Goal: Task Accomplishment & Management: Manage account settings

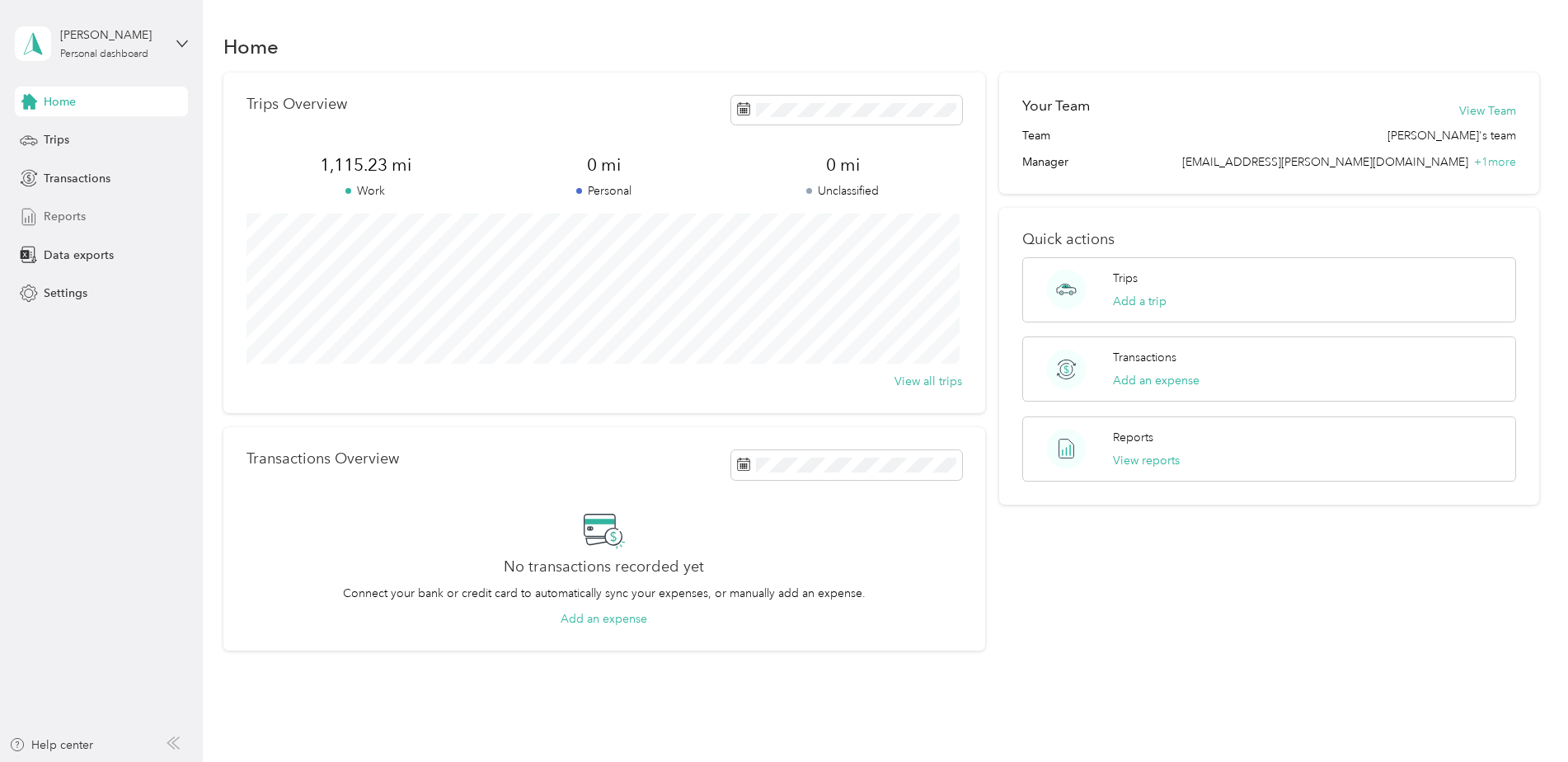
click at [61, 216] on span "Reports" at bounding box center [65, 217] width 42 height 18
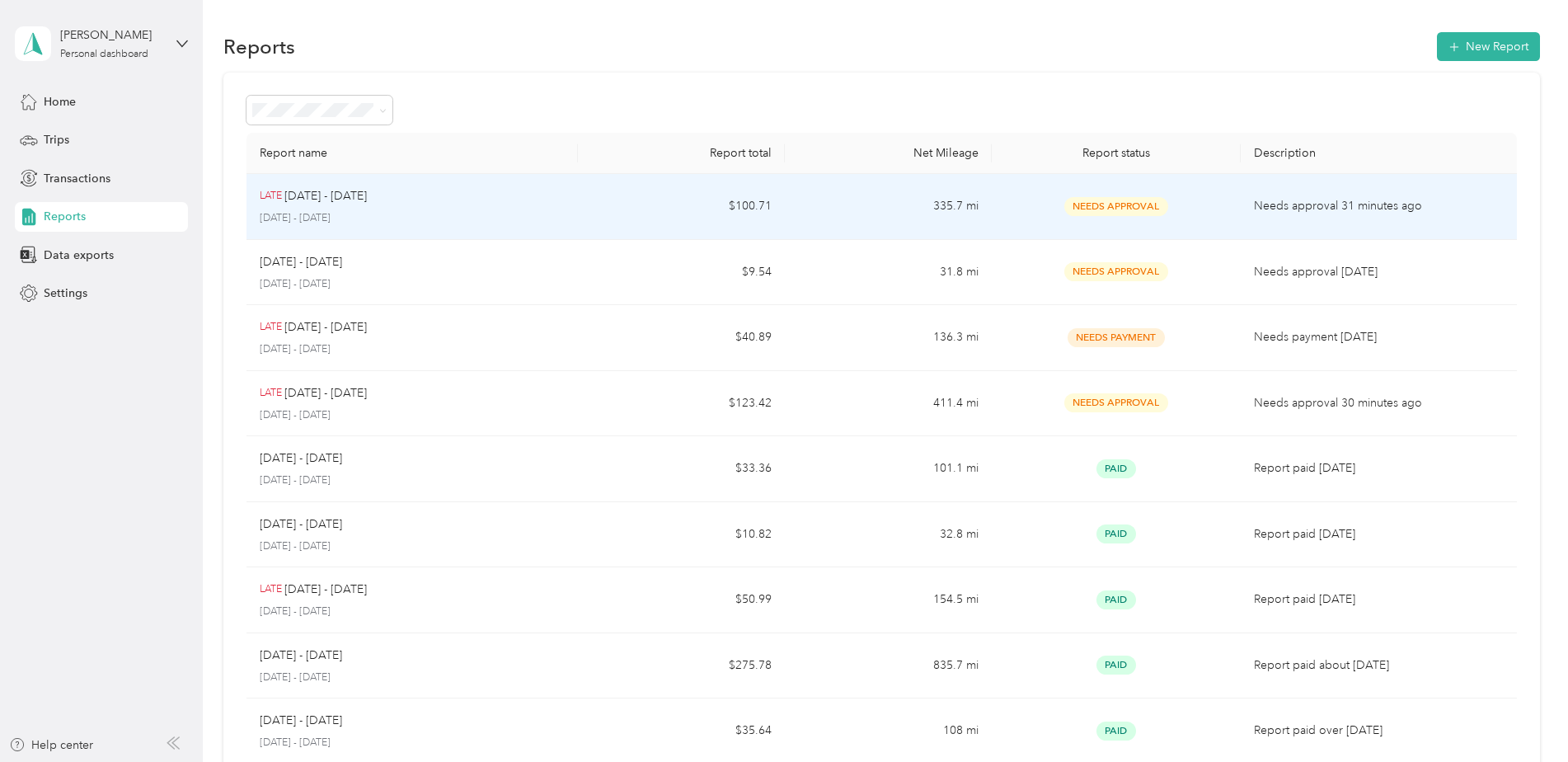
click at [478, 211] on div "LATE [DATE] - [DATE] [DATE] - [DATE]" at bounding box center [412, 206] width 305 height 39
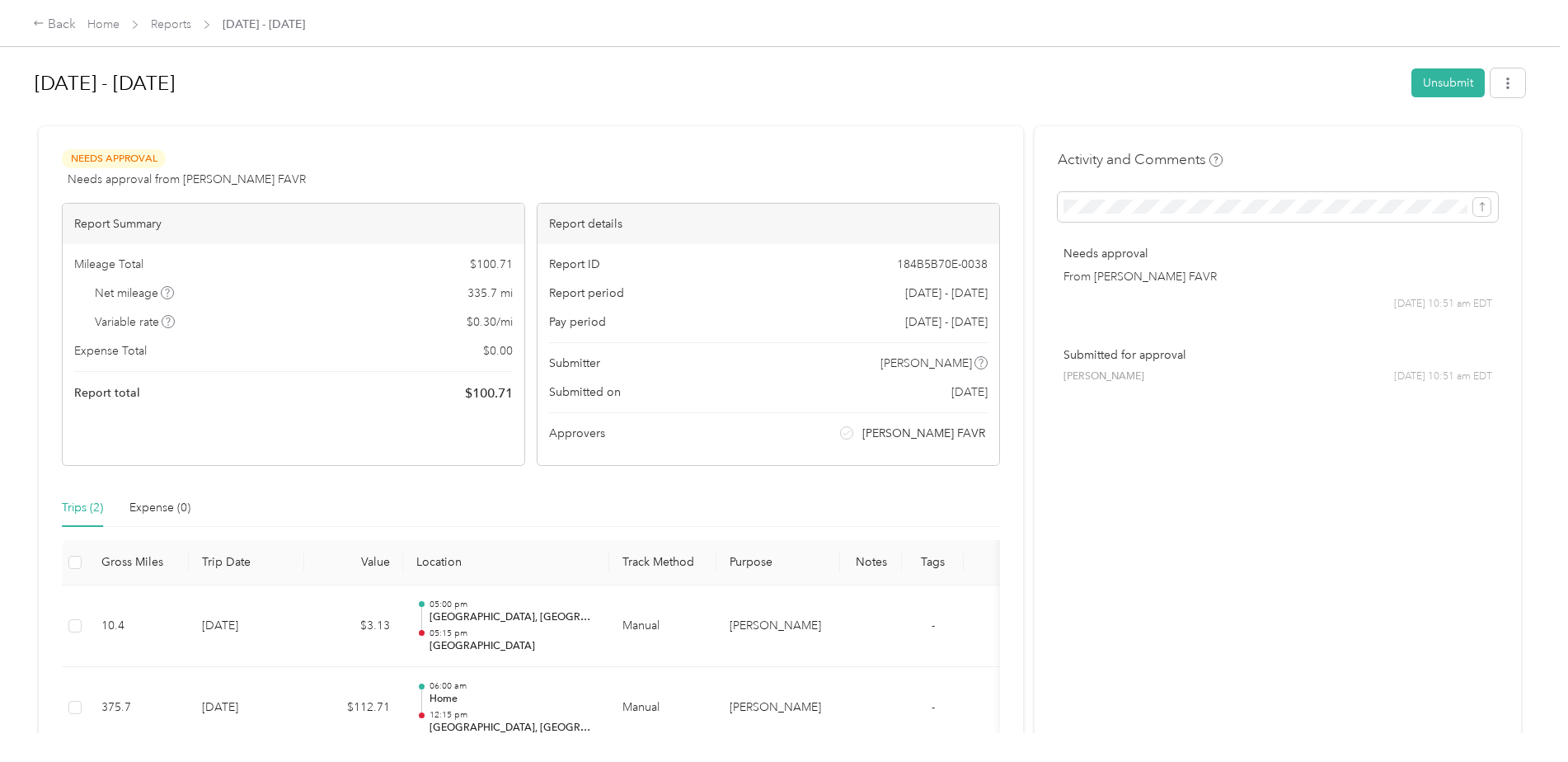
scroll to position [83, 0]
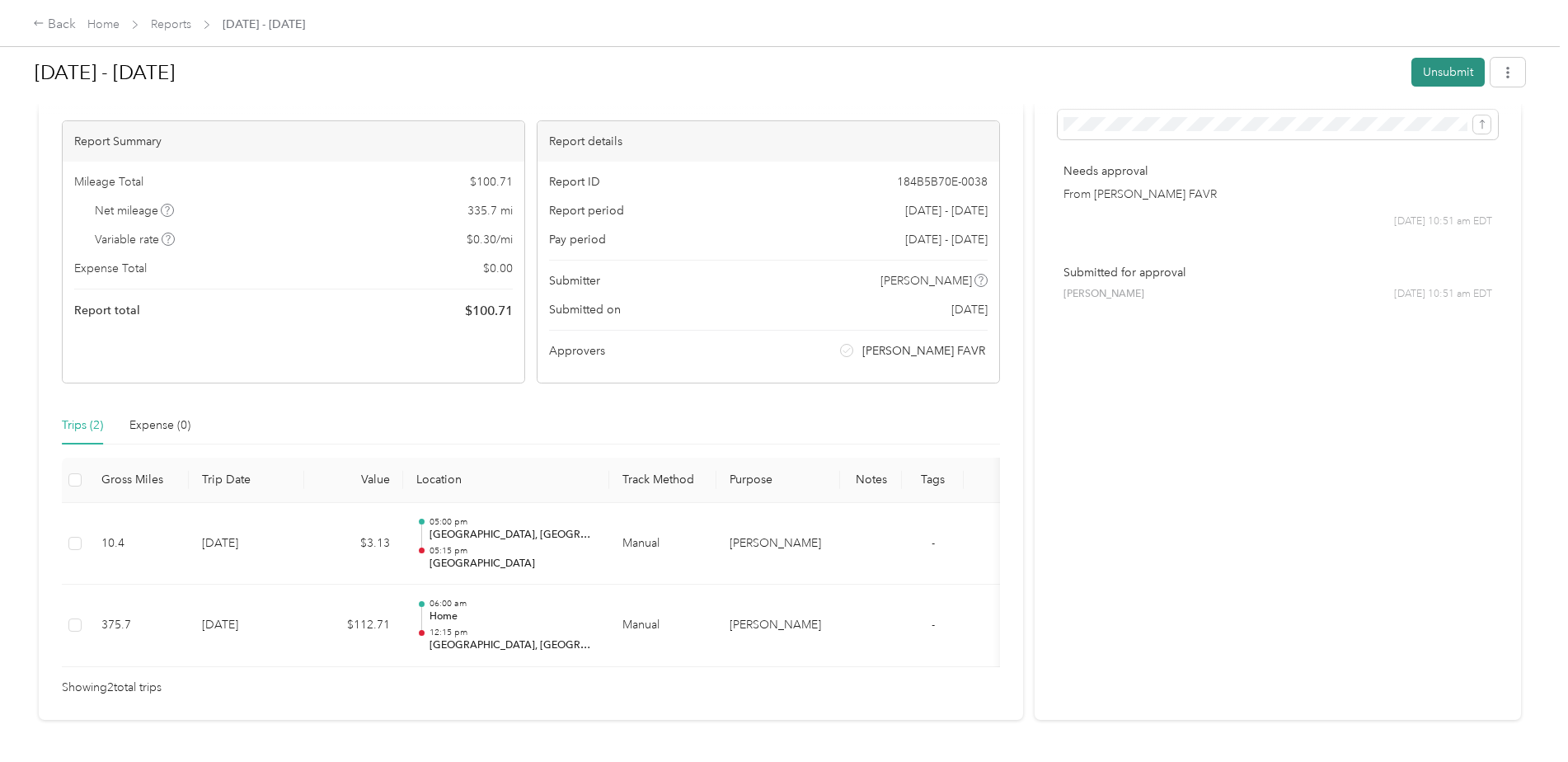
click at [1438, 72] on button "Unsubmit" at bounding box center [1448, 71] width 73 height 29
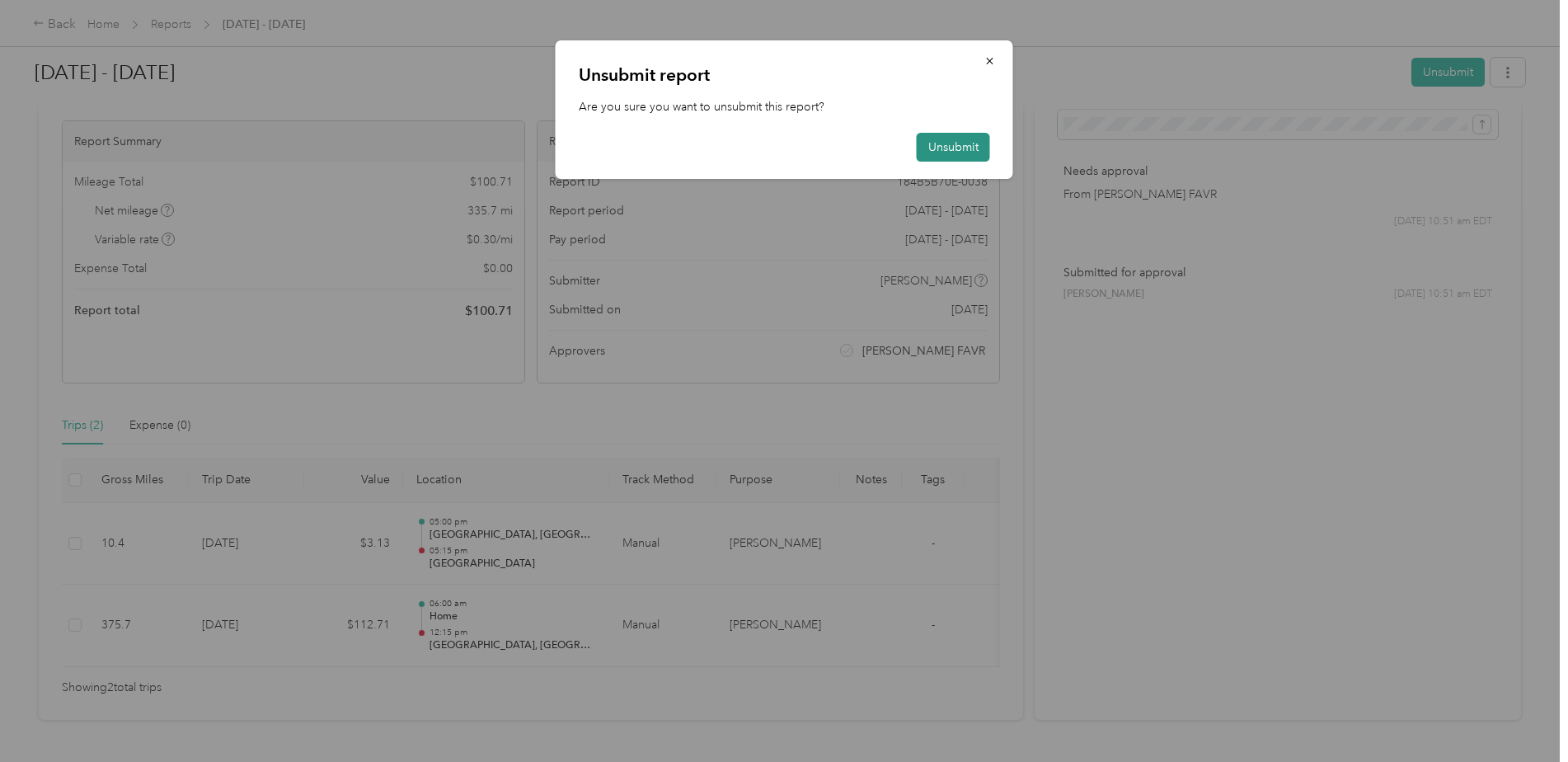
click at [955, 145] on button "Unsubmit" at bounding box center [953, 147] width 73 height 29
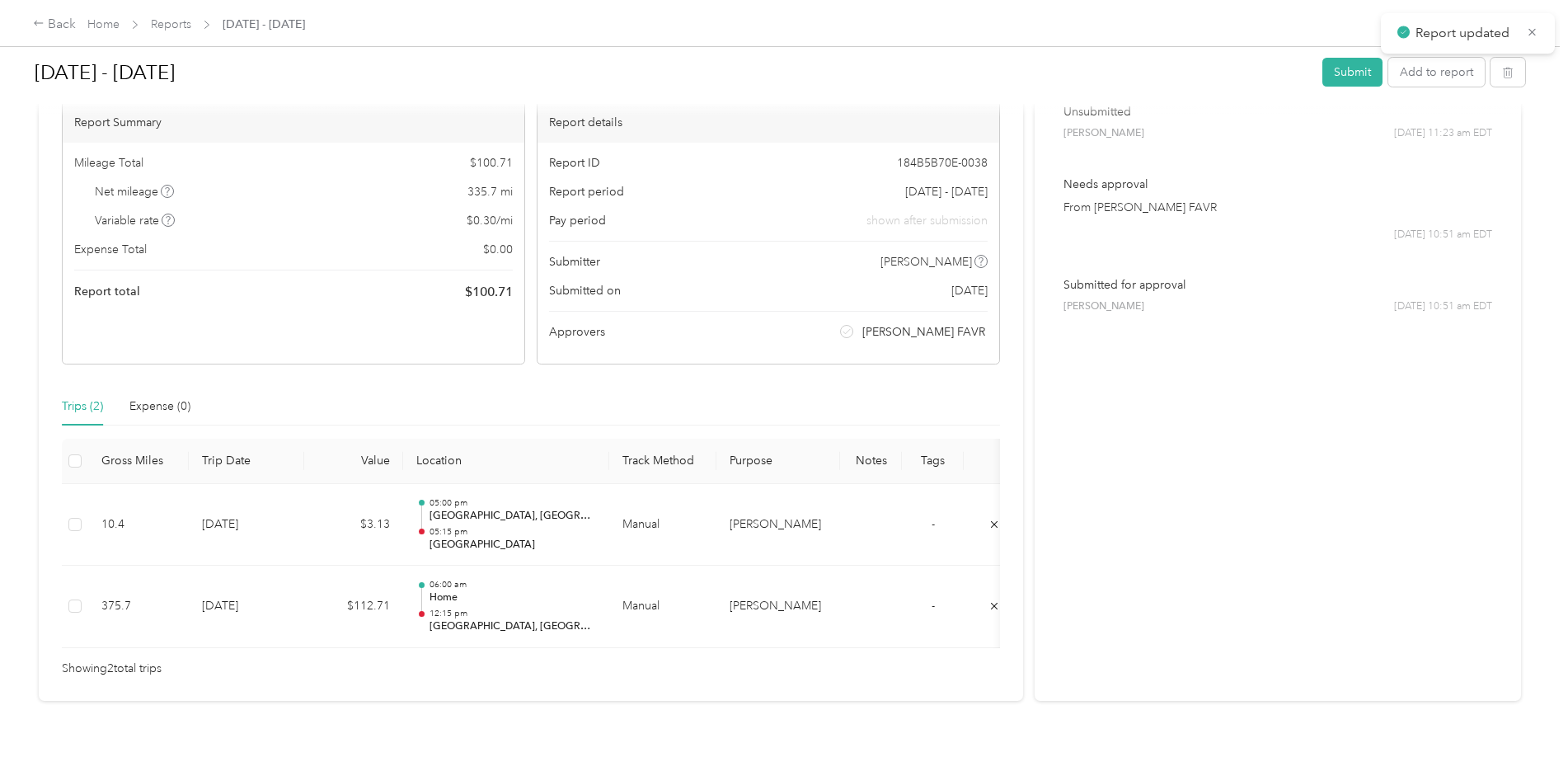
scroll to position [192, 0]
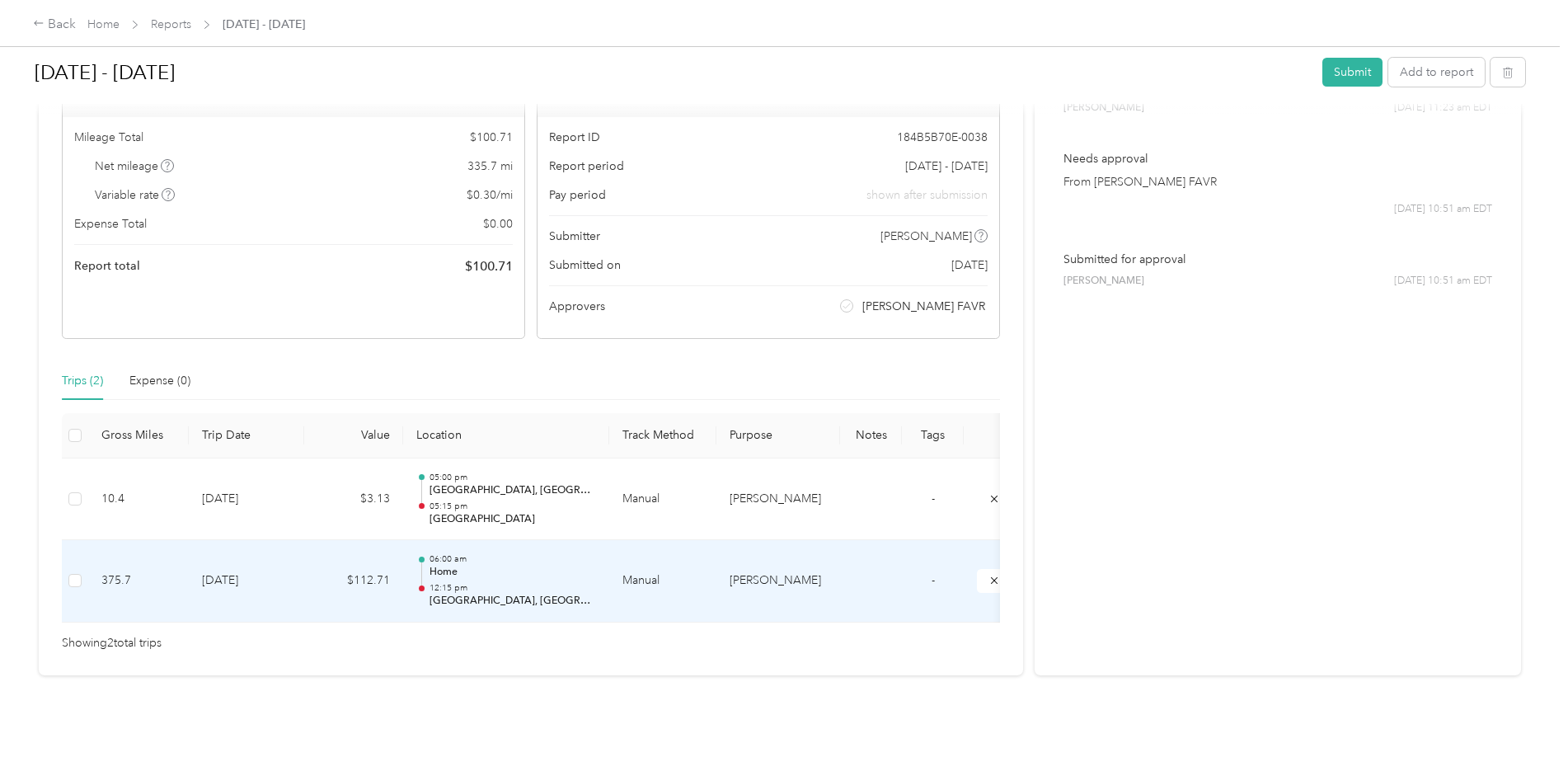
click at [310, 550] on td "$112.71" at bounding box center [353, 582] width 99 height 83
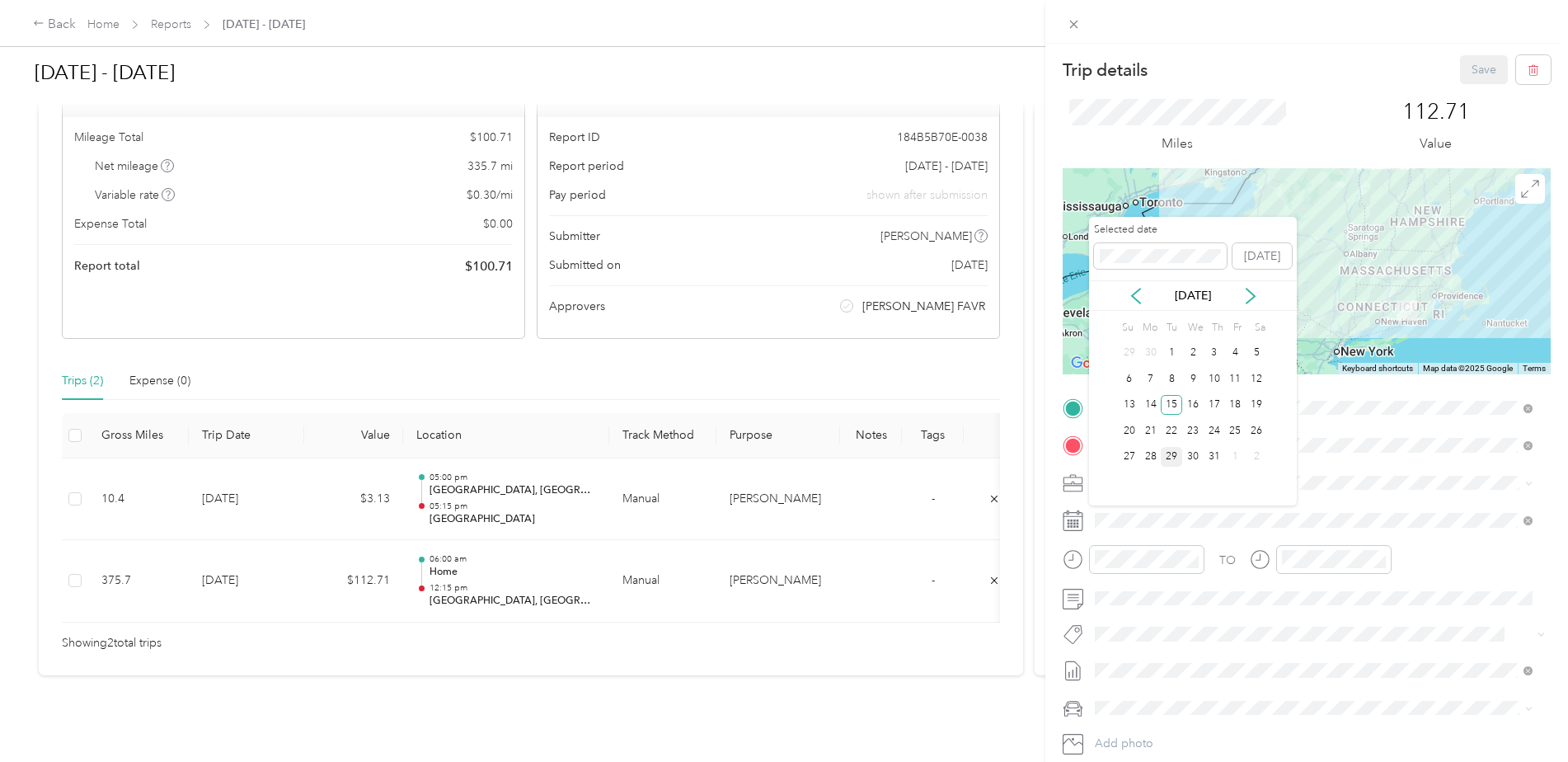
click at [1172, 459] on div "29" at bounding box center [1171, 457] width 21 height 20
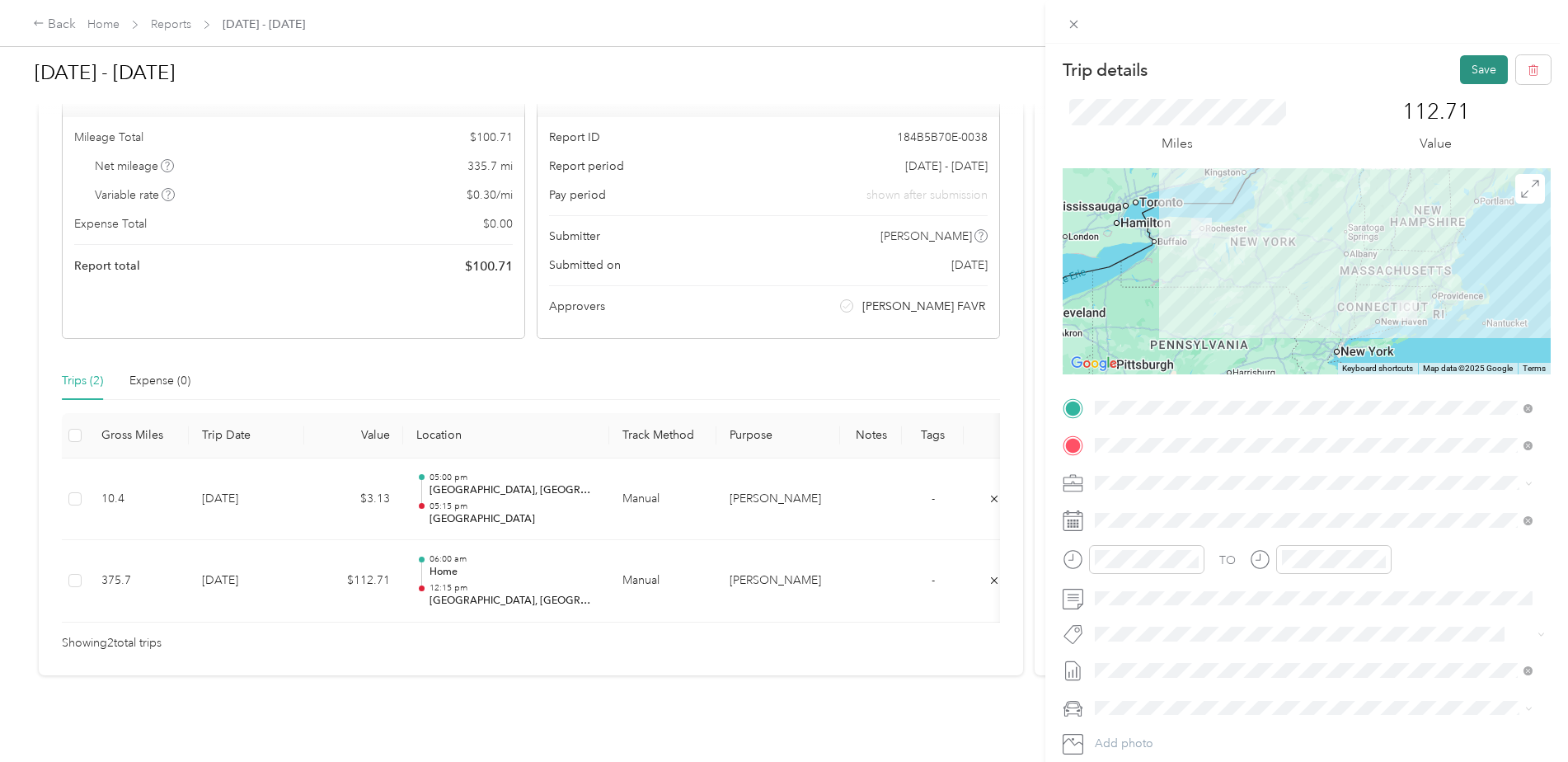
click at [1468, 71] on button "Save" at bounding box center [1484, 70] width 48 height 29
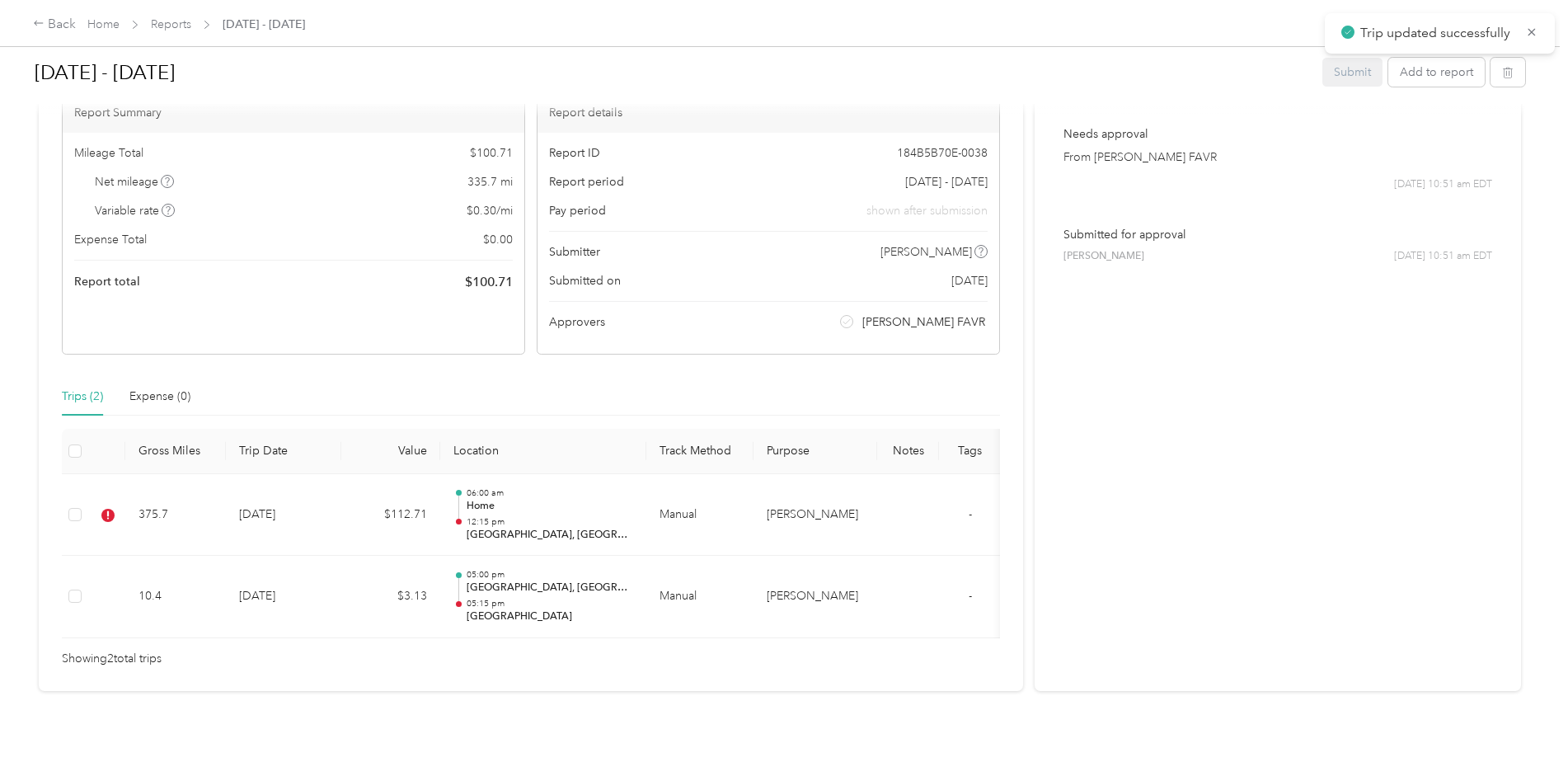
scroll to position [233, 0]
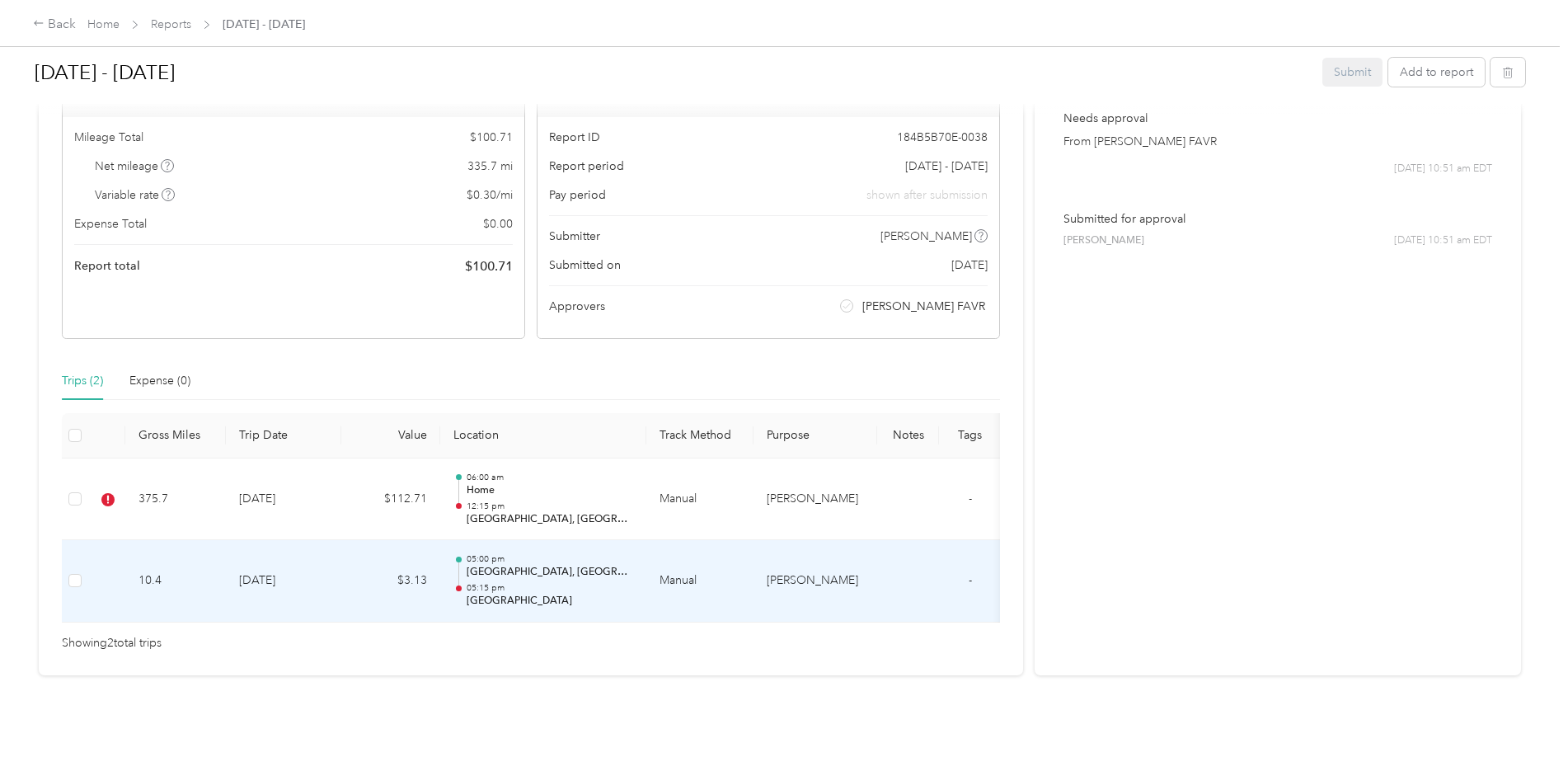
click at [207, 544] on td "10.4" at bounding box center [175, 582] width 100 height 83
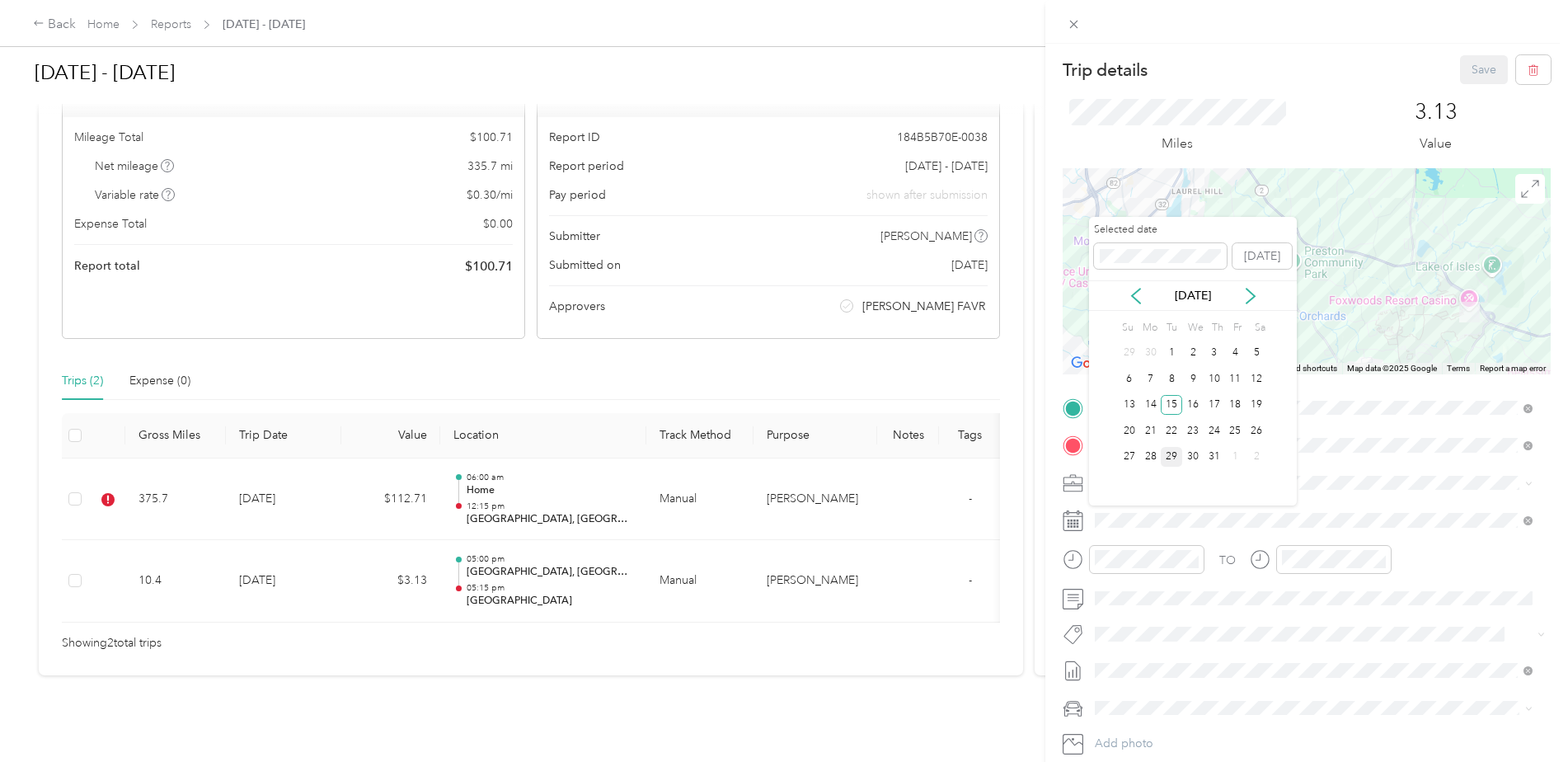
click at [1172, 453] on div "29" at bounding box center [1171, 457] width 21 height 20
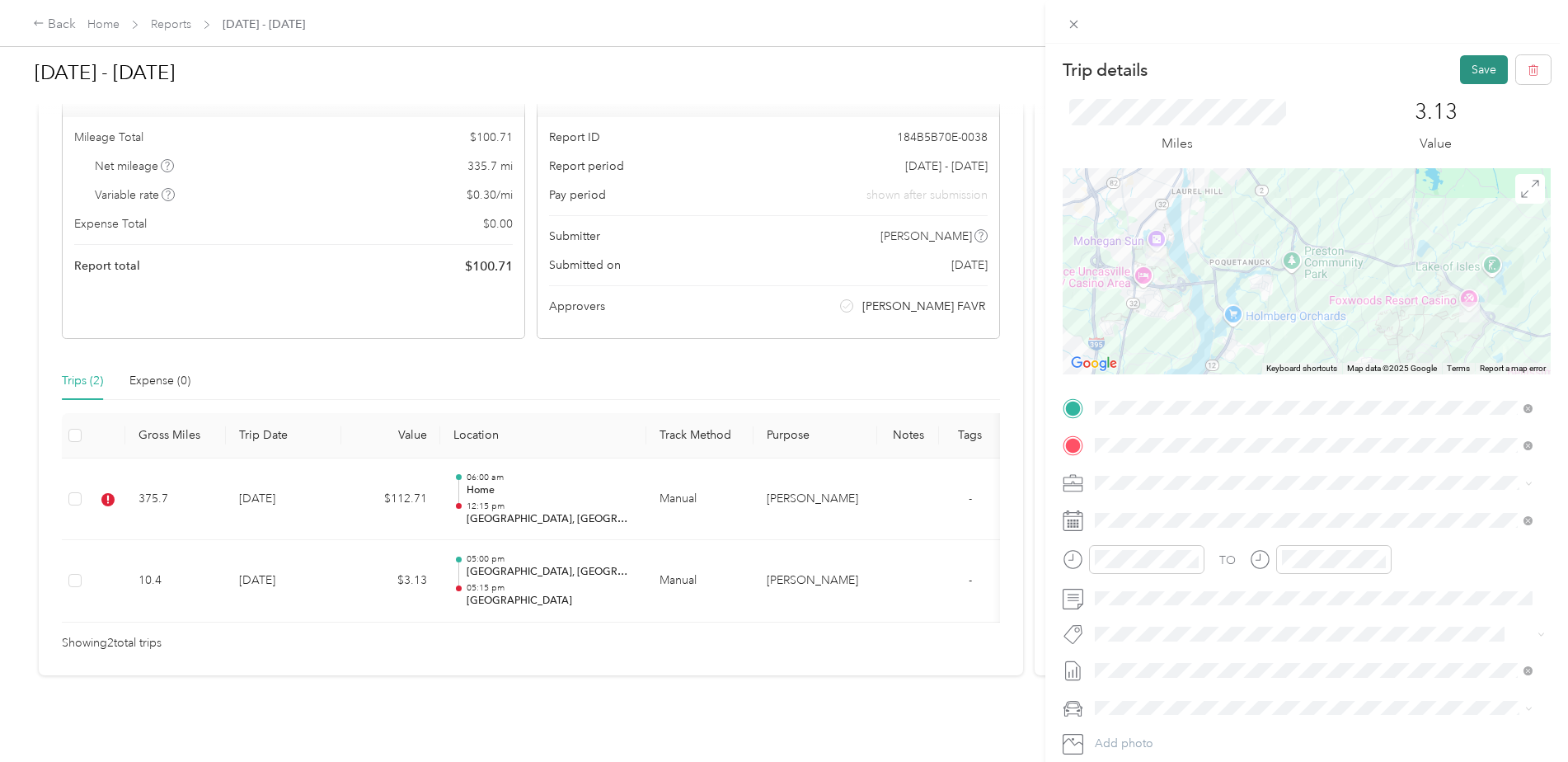
click at [1464, 67] on button "Save" at bounding box center [1484, 70] width 48 height 29
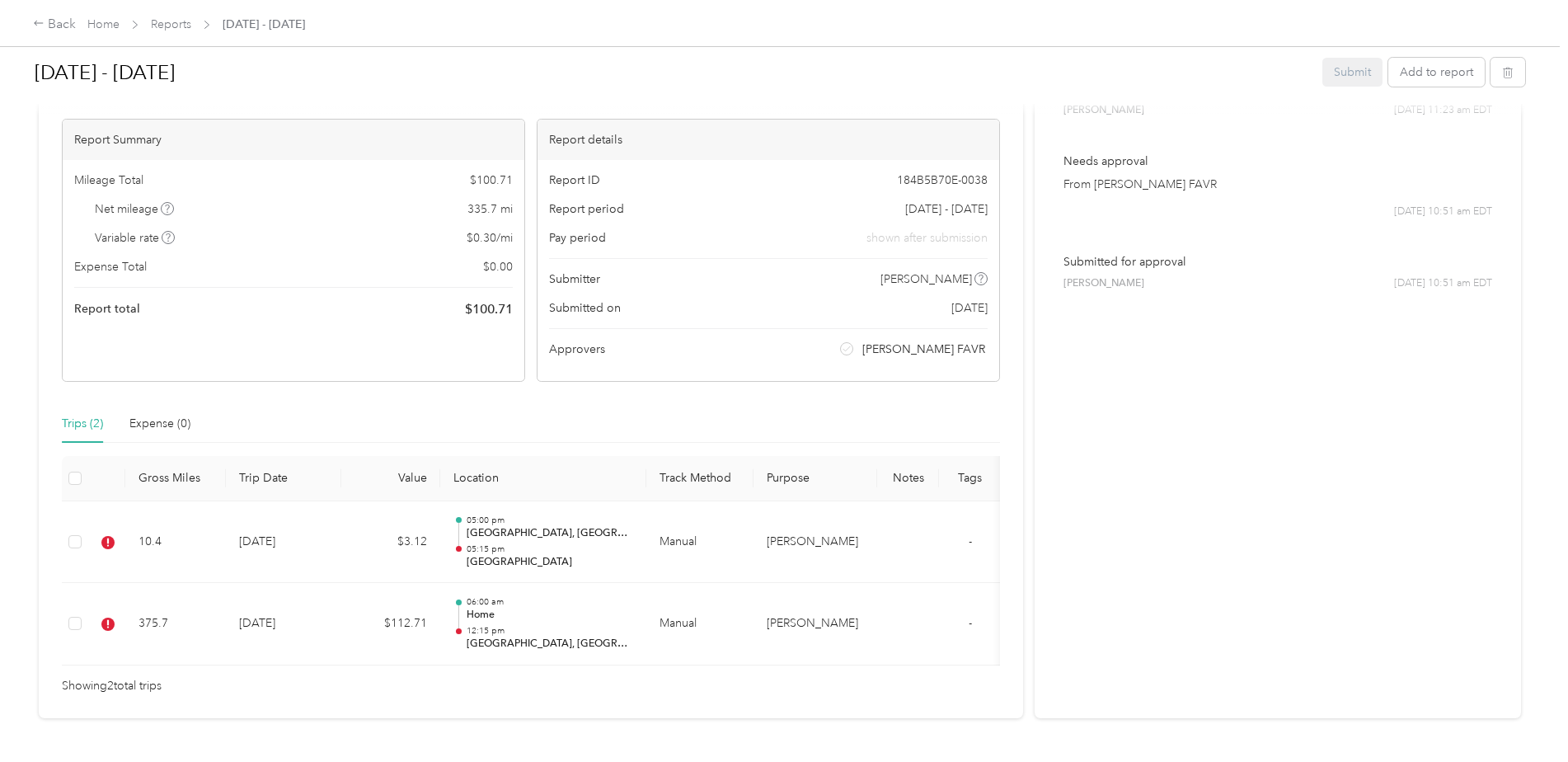
scroll to position [83, 0]
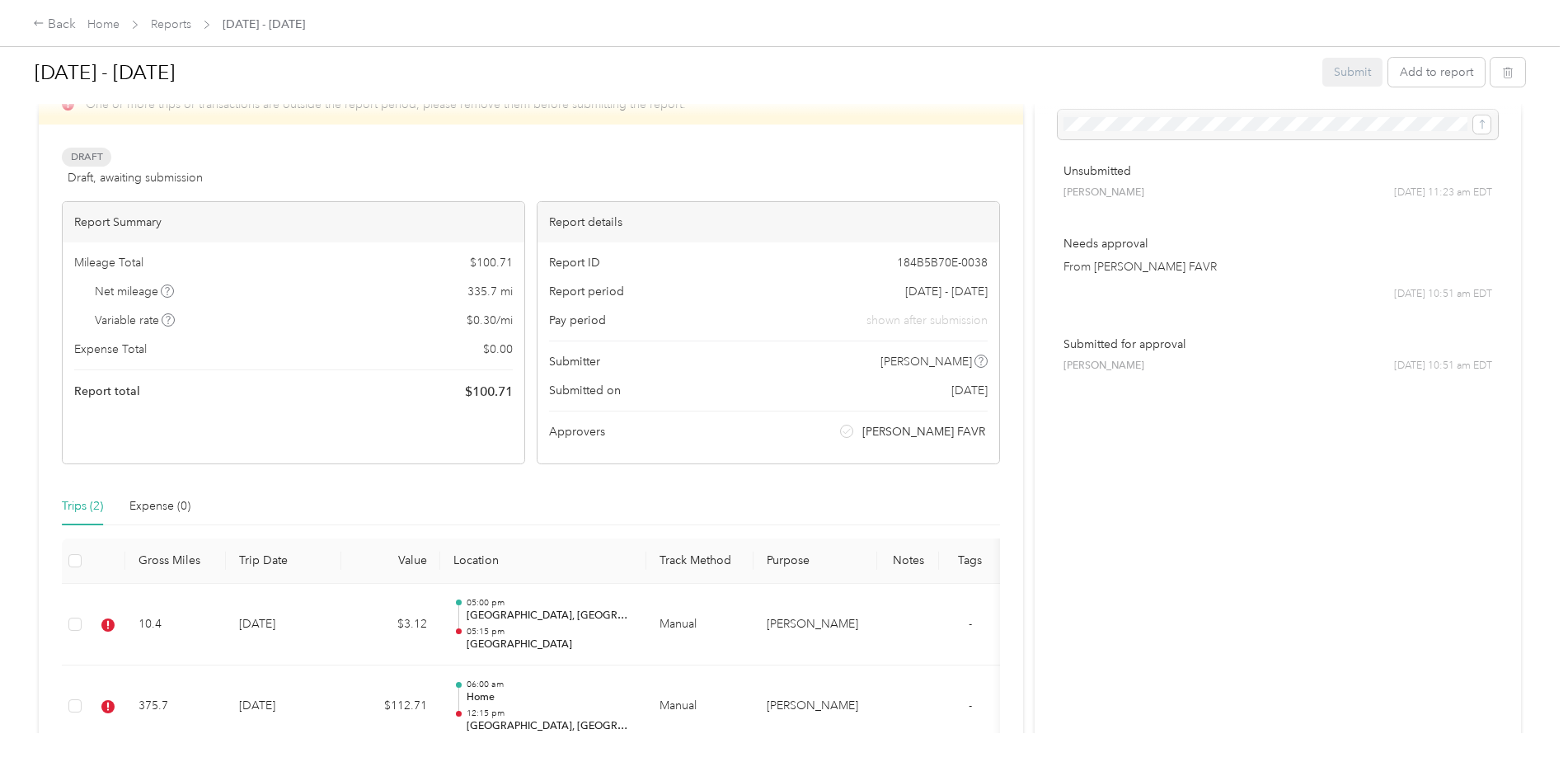
click at [581, 289] on span "Report period" at bounding box center [586, 292] width 75 height 18
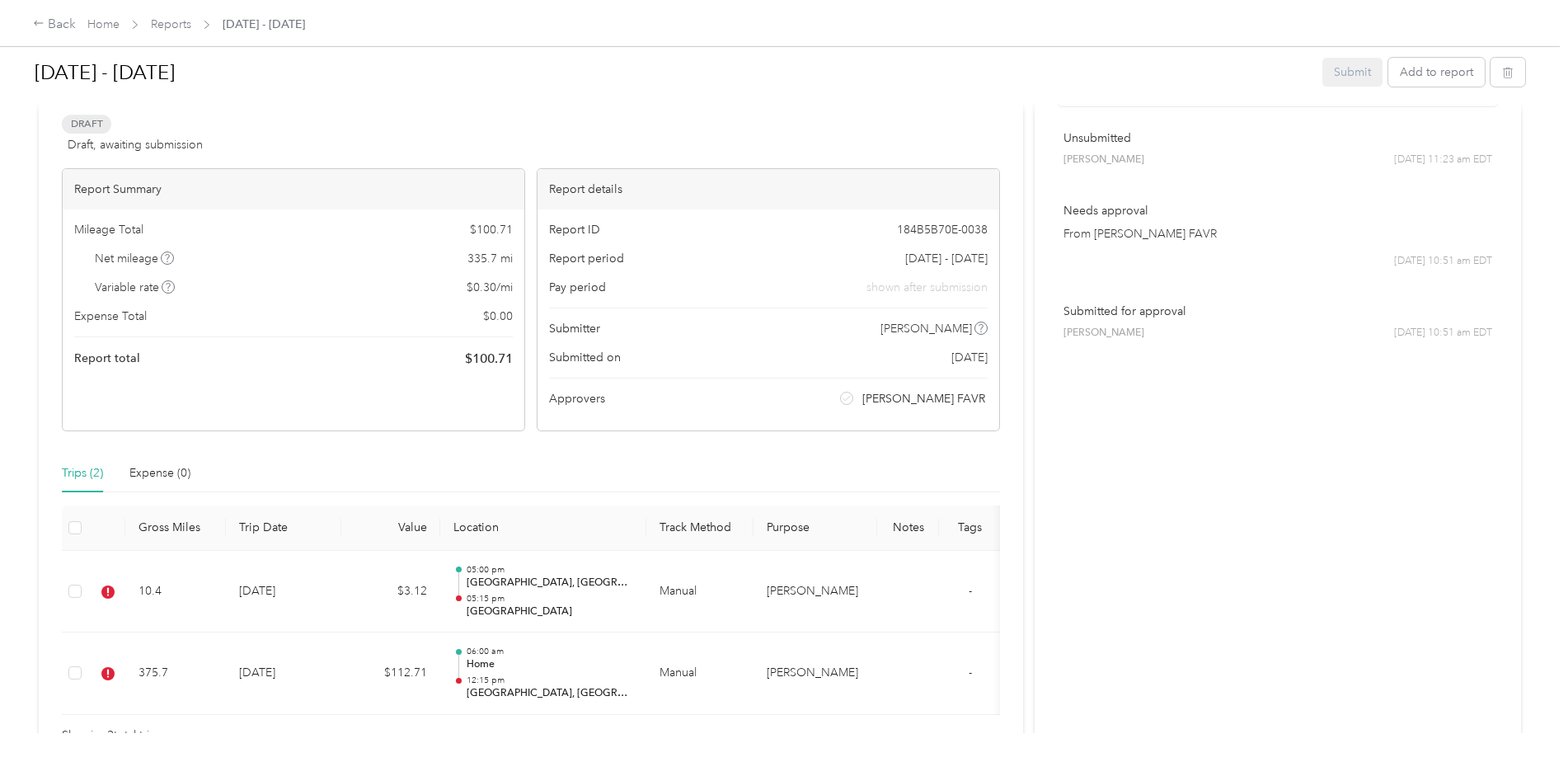
scroll to position [0, 0]
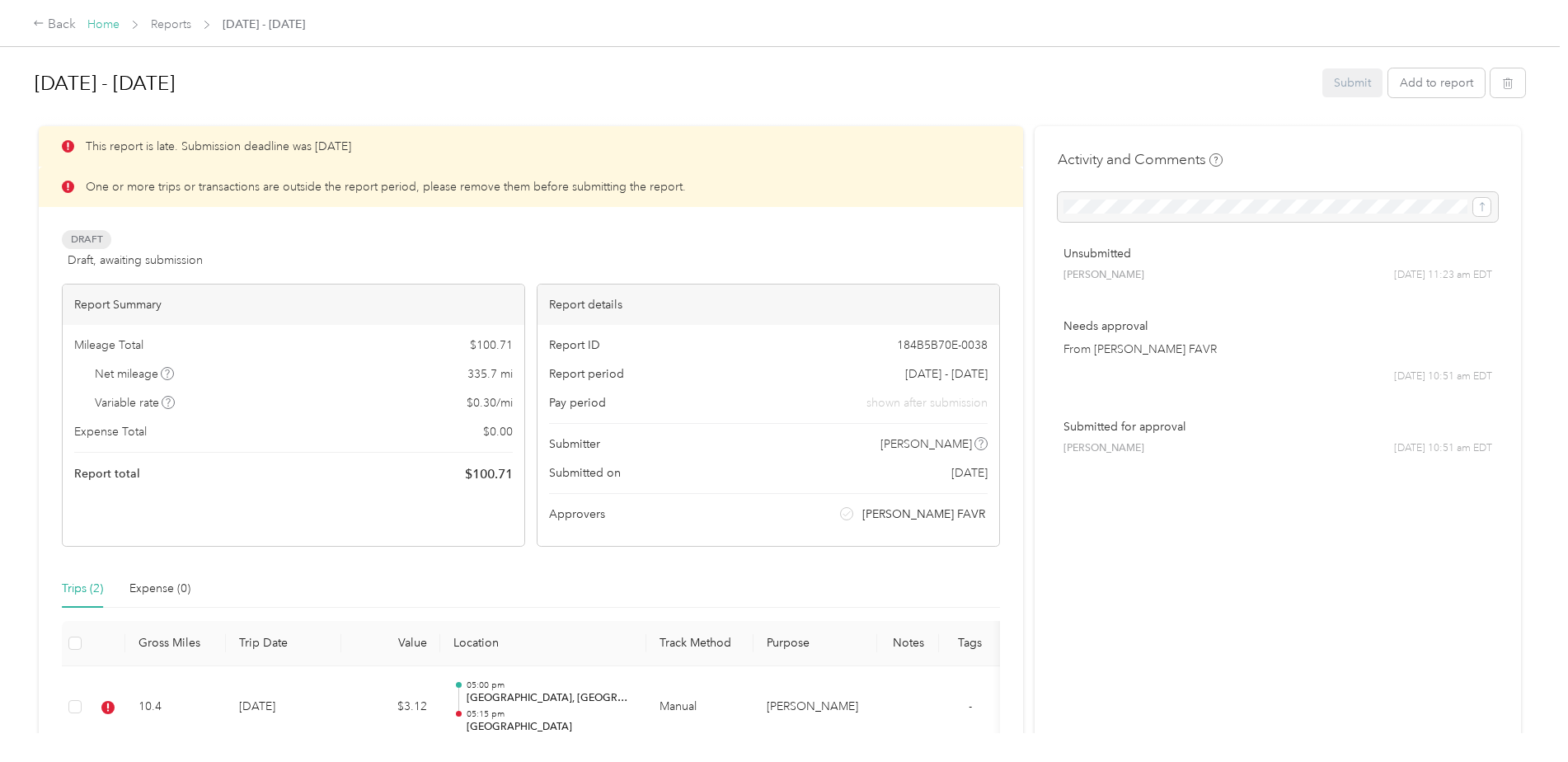
click at [106, 26] on link "Home" at bounding box center [103, 25] width 32 height 14
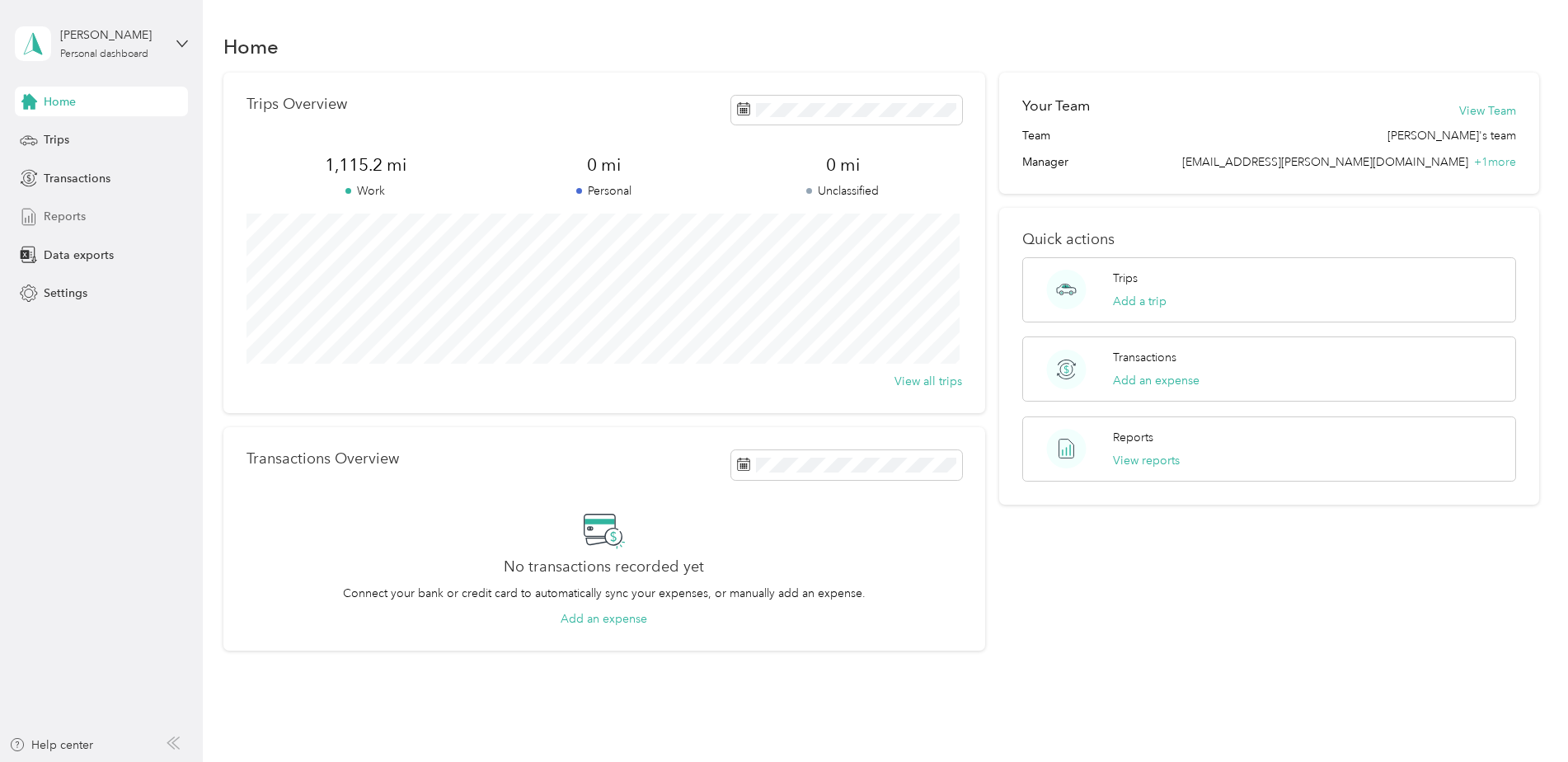
click at [66, 217] on span "Reports" at bounding box center [65, 217] width 42 height 18
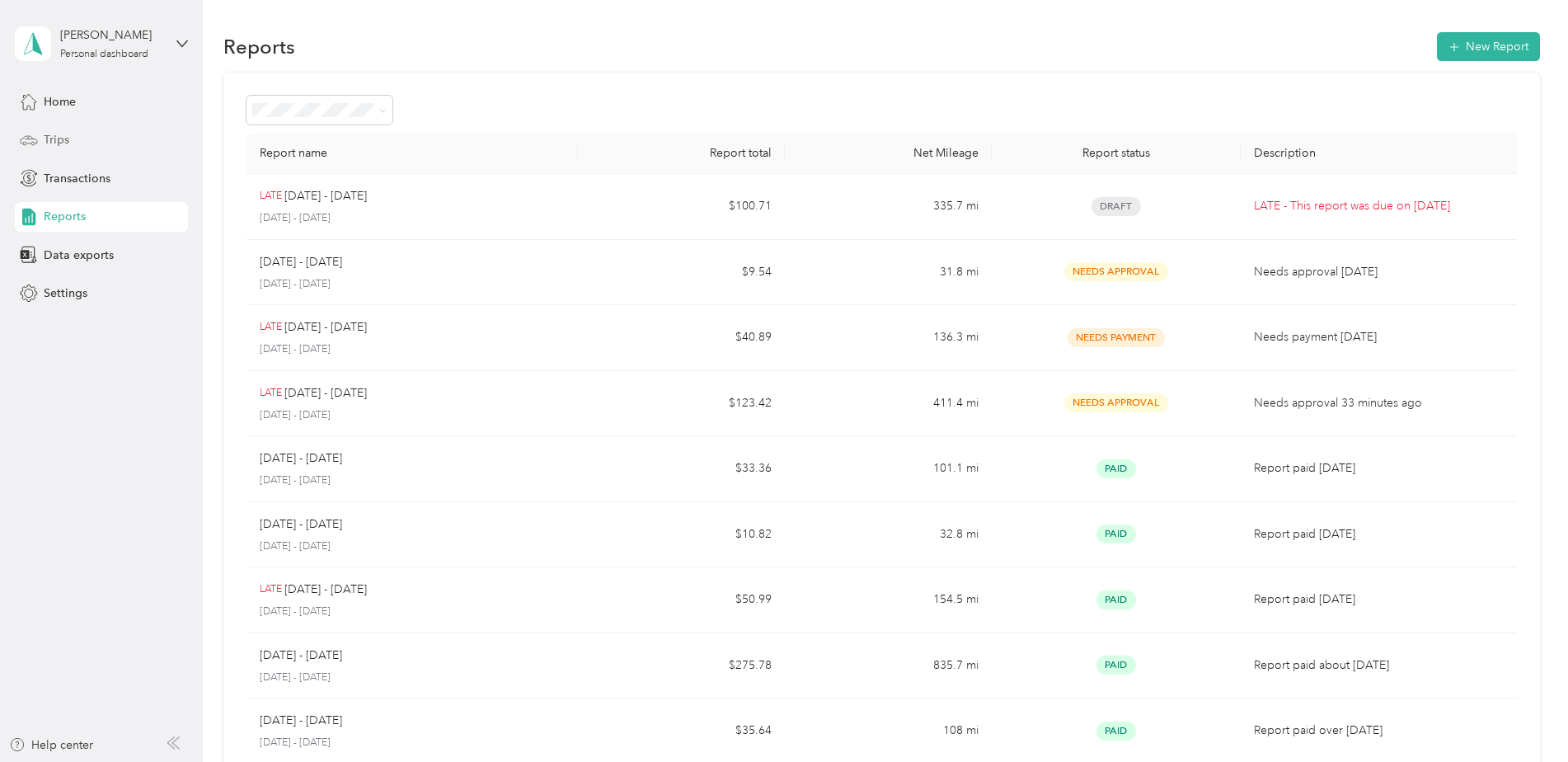
click at [57, 133] on span "Trips" at bounding box center [56, 140] width 26 height 18
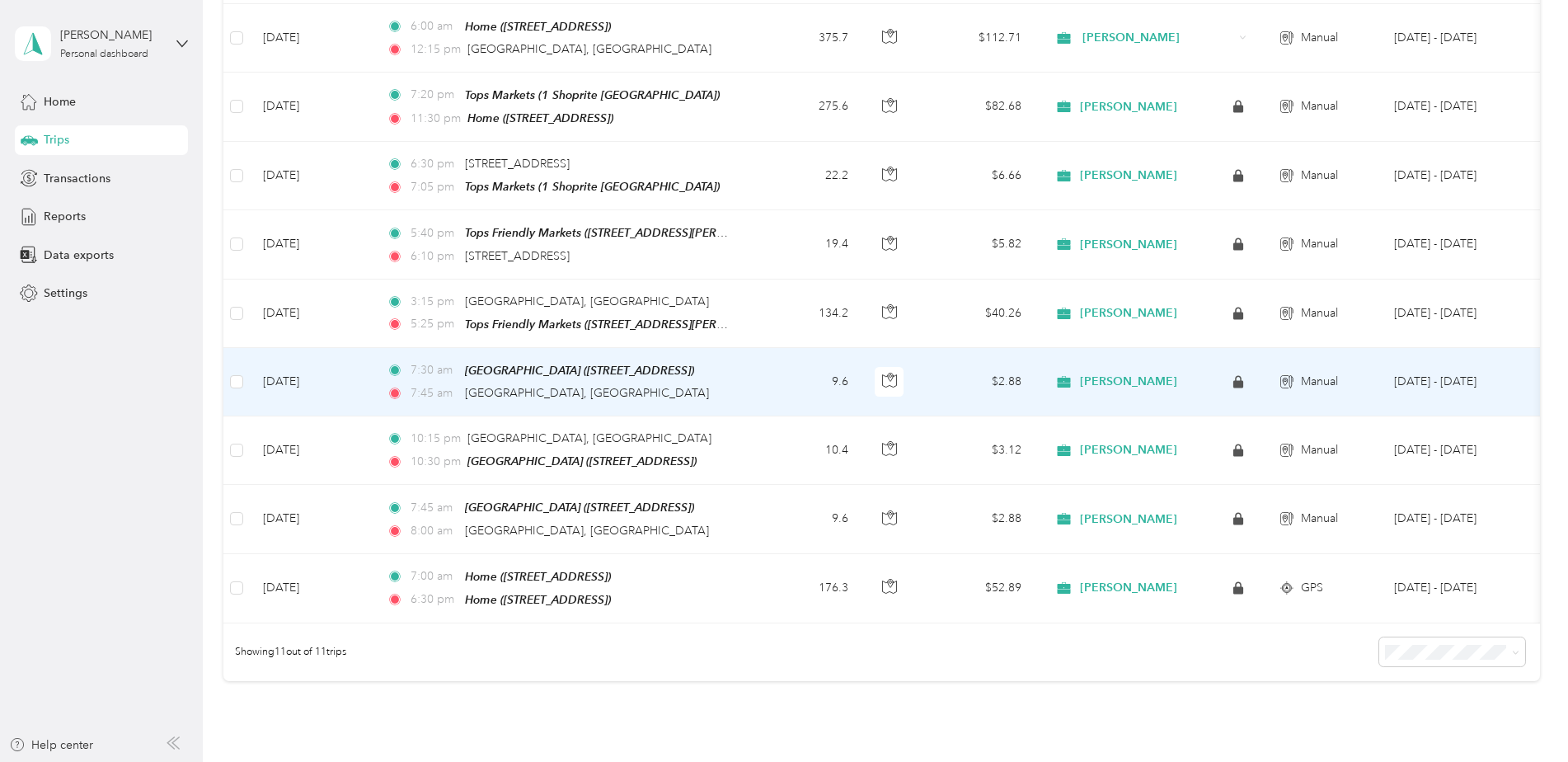
scroll to position [83, 0]
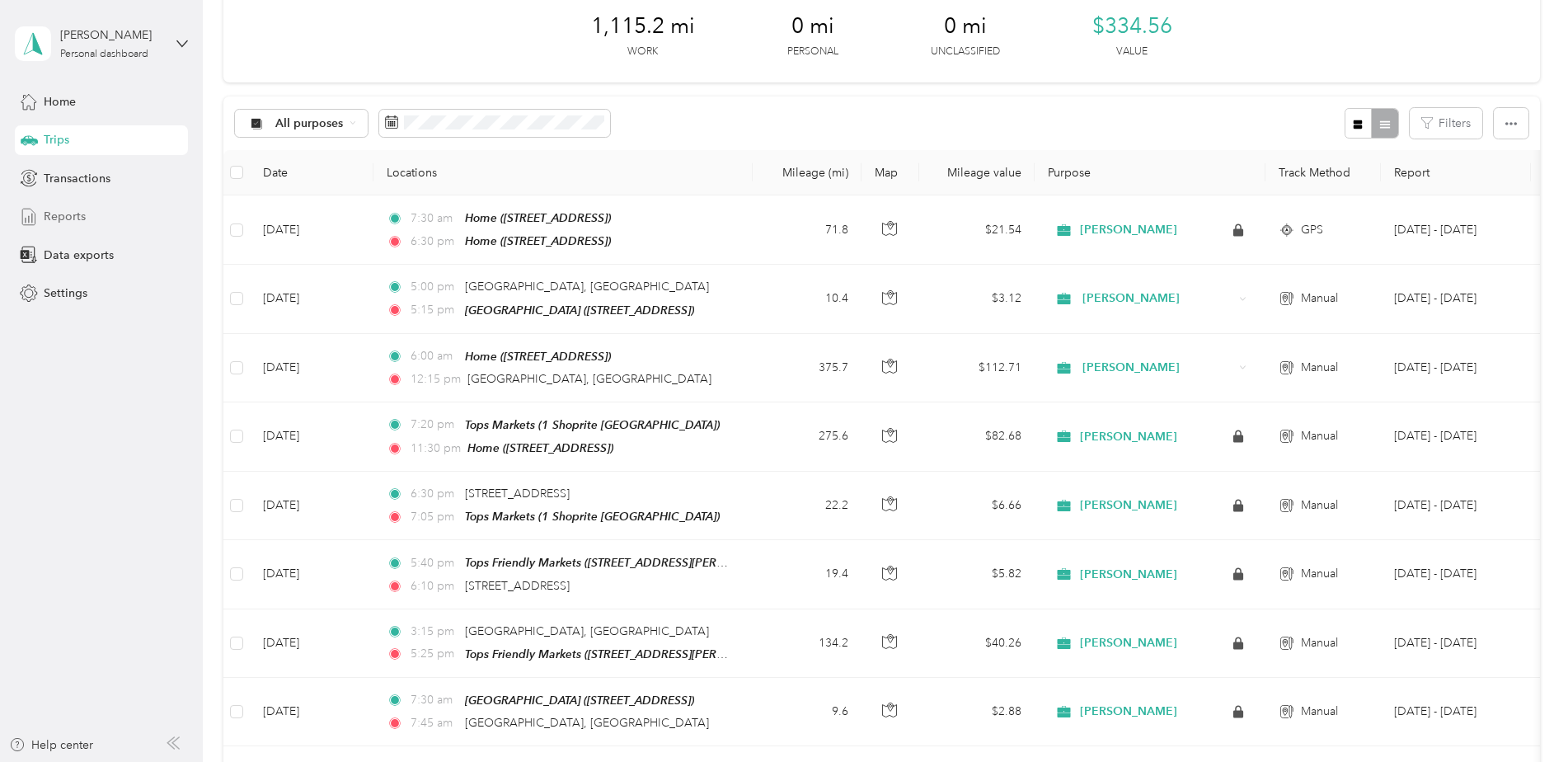
click at [52, 213] on span "Reports" at bounding box center [65, 217] width 42 height 18
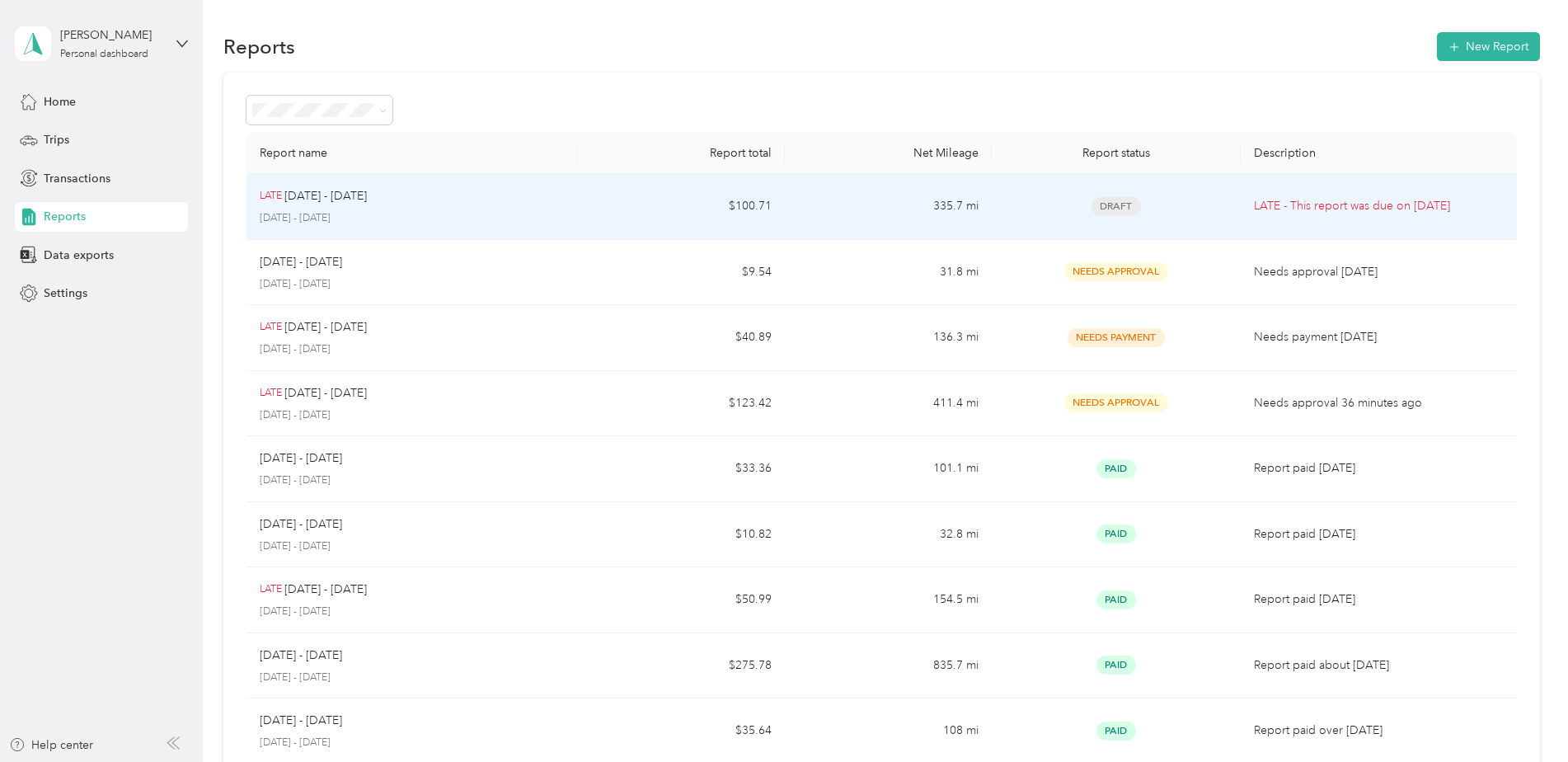
click at [538, 210] on div "LATE [DATE] - [DATE] [DATE] - [DATE]" at bounding box center [412, 206] width 305 height 39
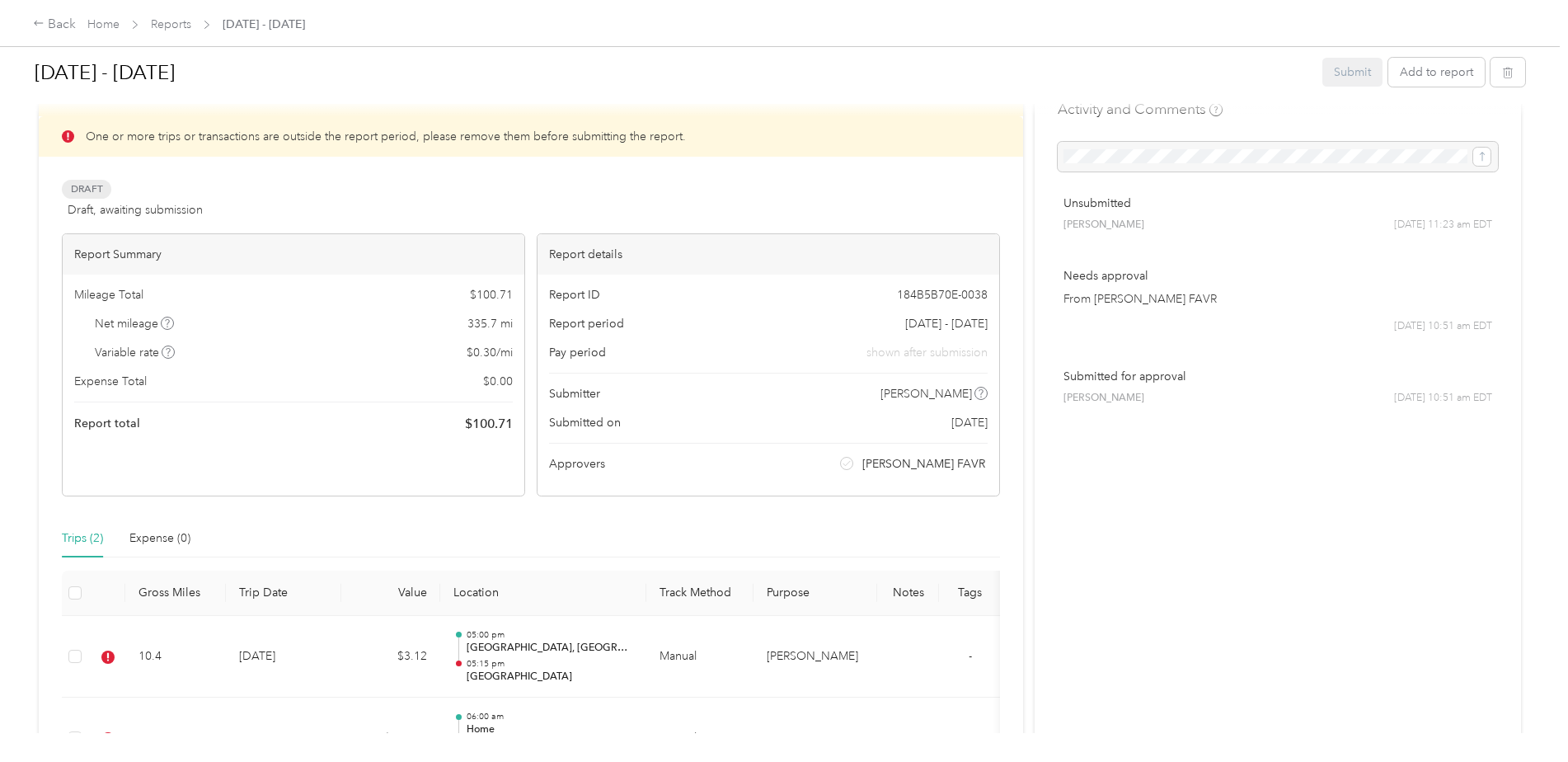
scroll to position [233, 0]
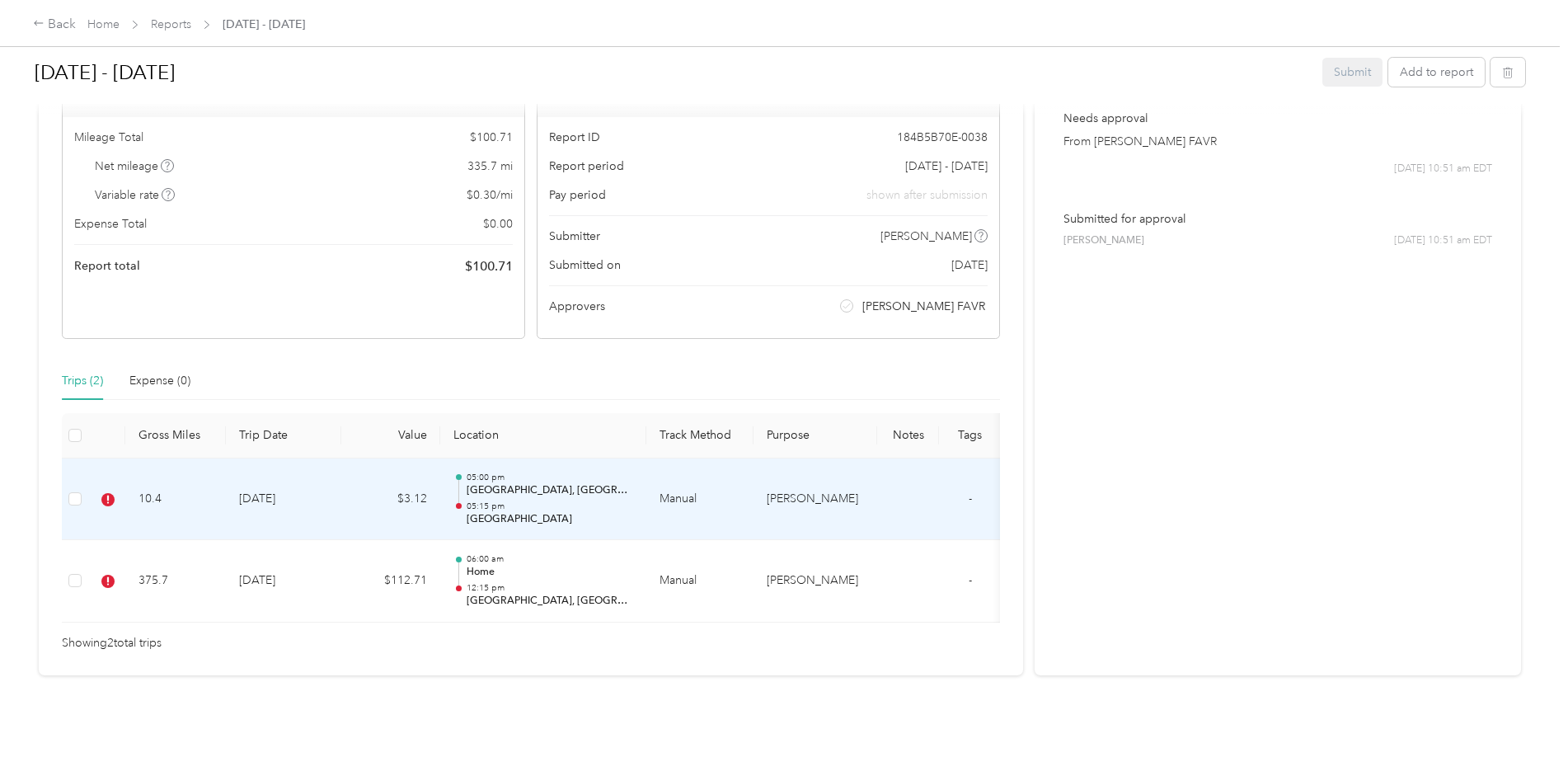
click at [348, 473] on td "$3.12" at bounding box center [390, 500] width 99 height 83
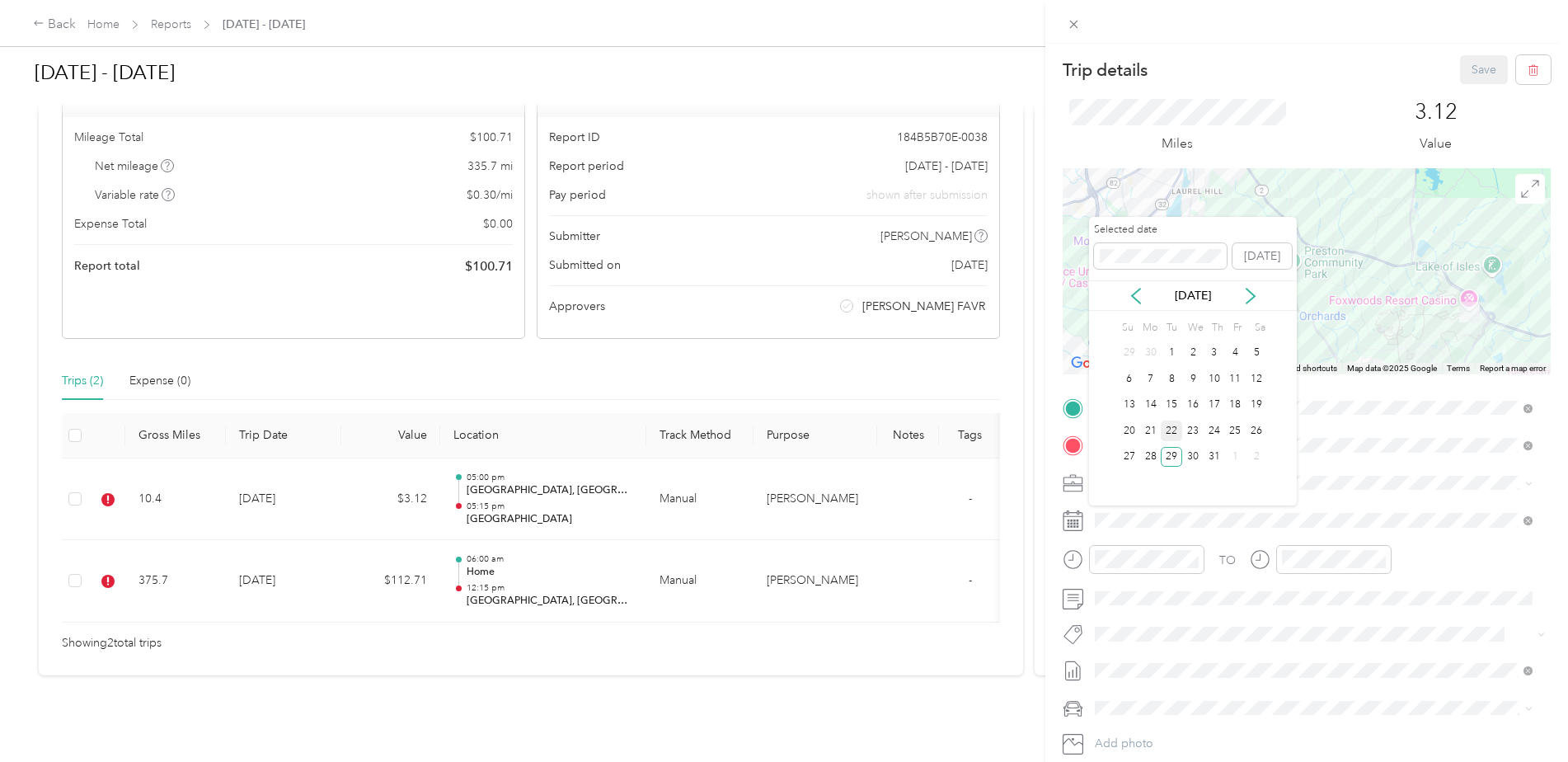
click at [1170, 411] on div "15" at bounding box center [1171, 405] width 21 height 20
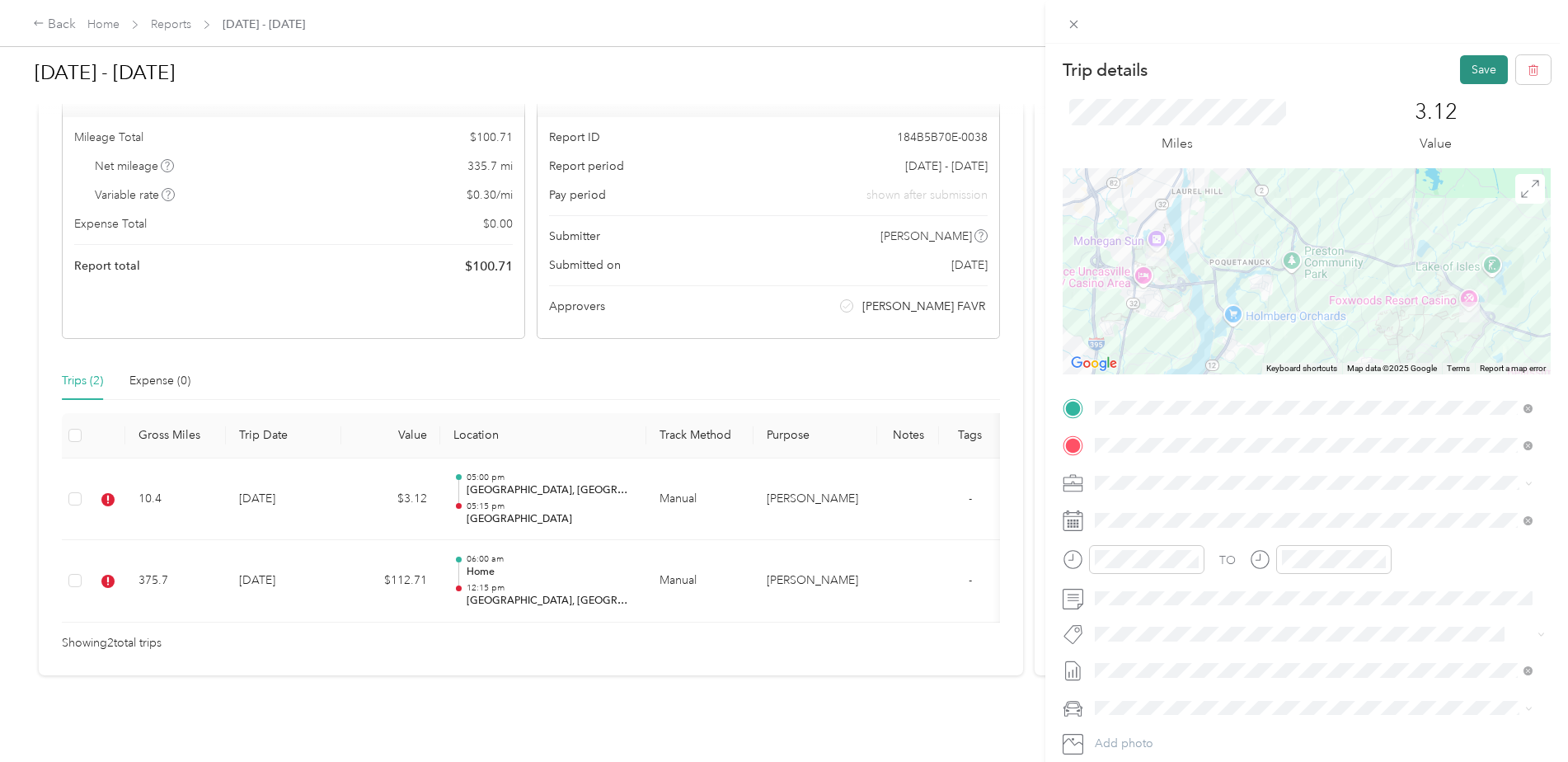
click at [1472, 69] on button "Save" at bounding box center [1484, 70] width 48 height 29
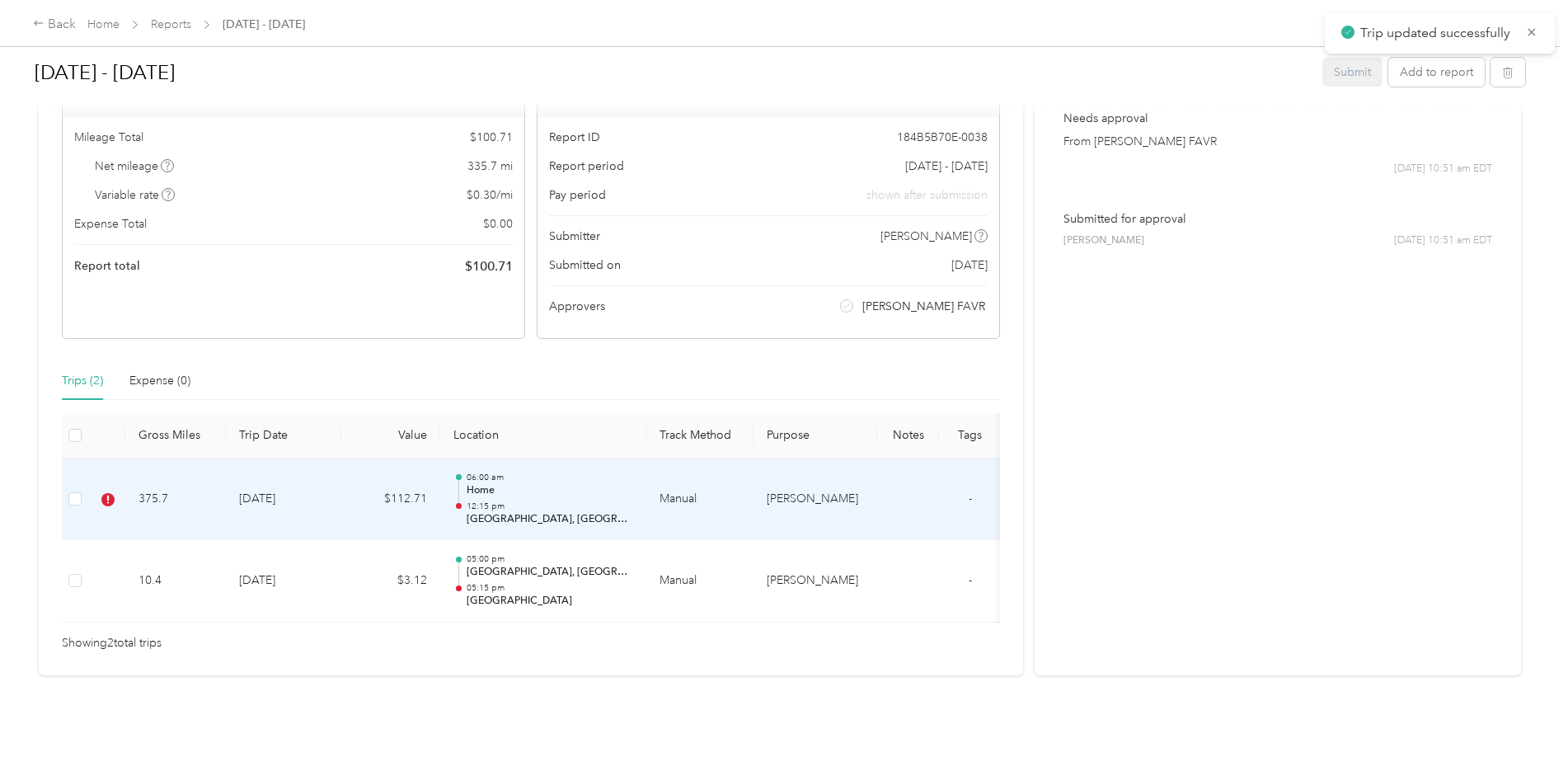
click at [311, 488] on td "[DATE]" at bounding box center [283, 500] width 115 height 83
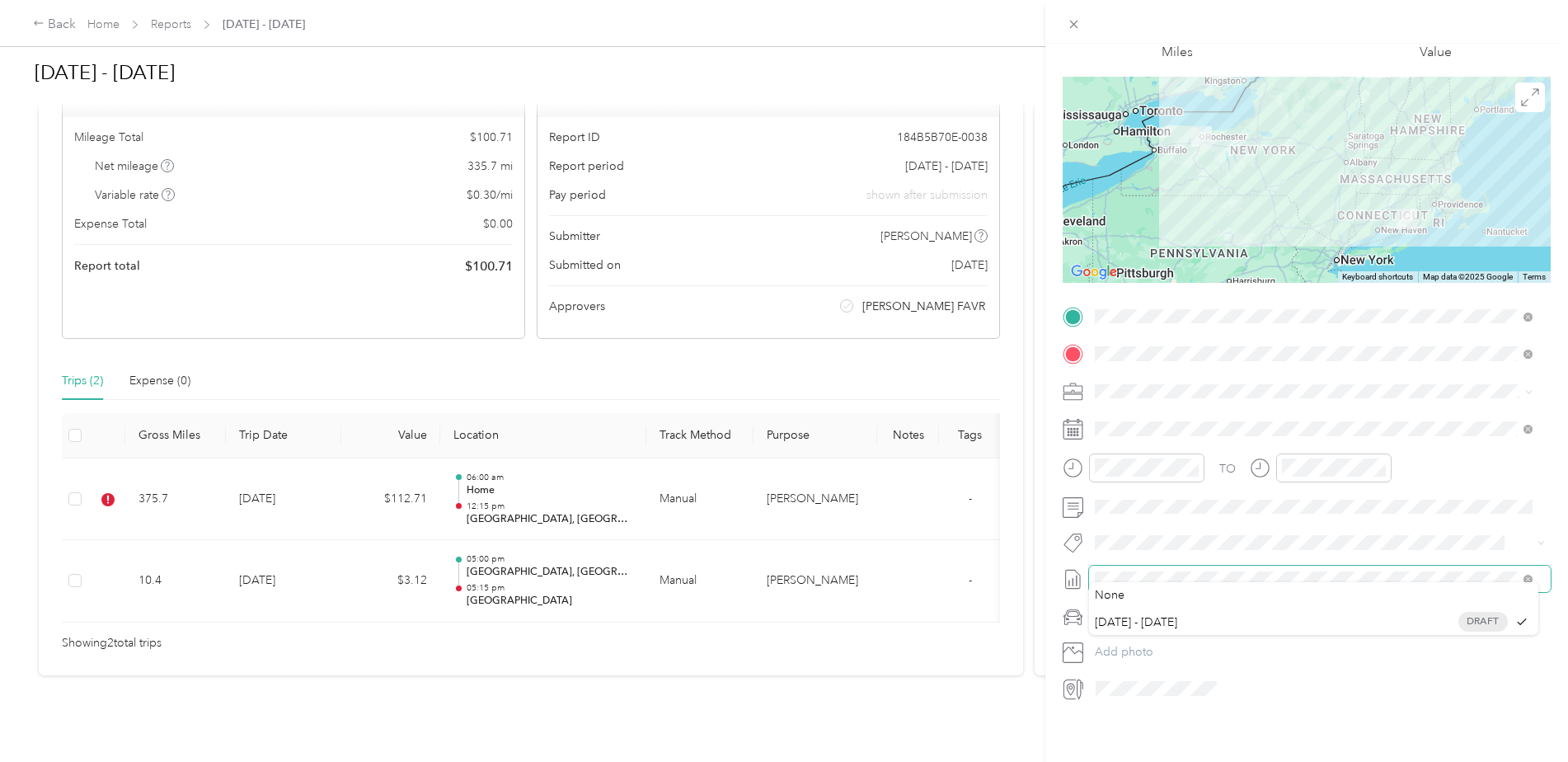
scroll to position [104, 0]
click at [1528, 575] on icon at bounding box center [1528, 579] width 9 height 9
click at [1047, 567] on form "Trip details Save This trip cannot be edited because it is either under review,…" at bounding box center [1306, 332] width 523 height 738
click at [1297, 762] on div "Trip details Save This trip cannot be edited because it is either under review,…" at bounding box center [780, 762] width 1560 height 0
drag, startPoint x: 1336, startPoint y: 614, endPoint x: 1343, endPoint y: 626, distance: 13.9
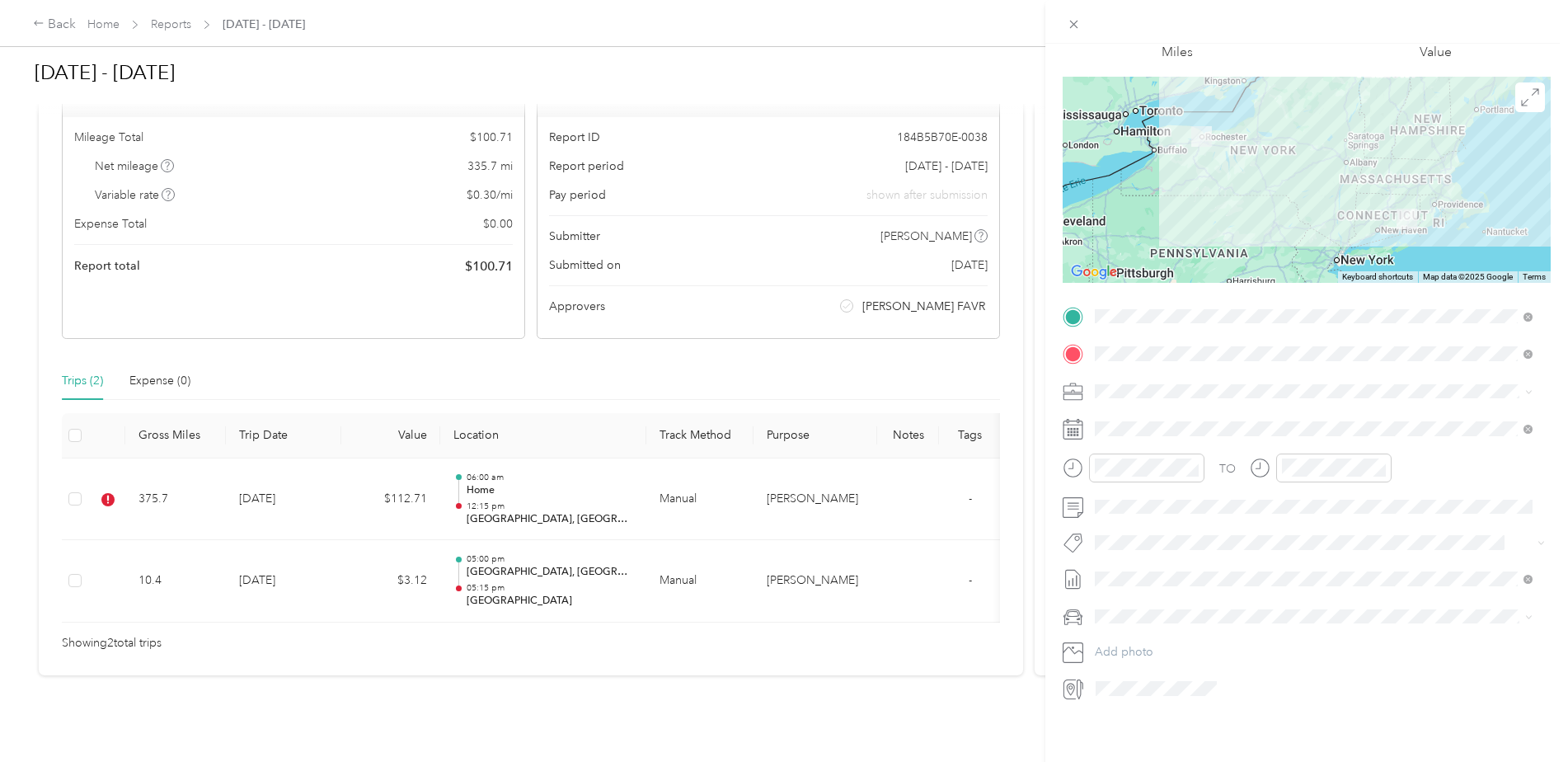
click at [1337, 614] on span at bounding box center [1320, 617] width 462 height 26
click at [1198, 628] on span "[DATE] - [DATE] Draft" at bounding box center [1314, 621] width 427 height 15
click at [1174, 624] on div "15" at bounding box center [1171, 618] width 21 height 20
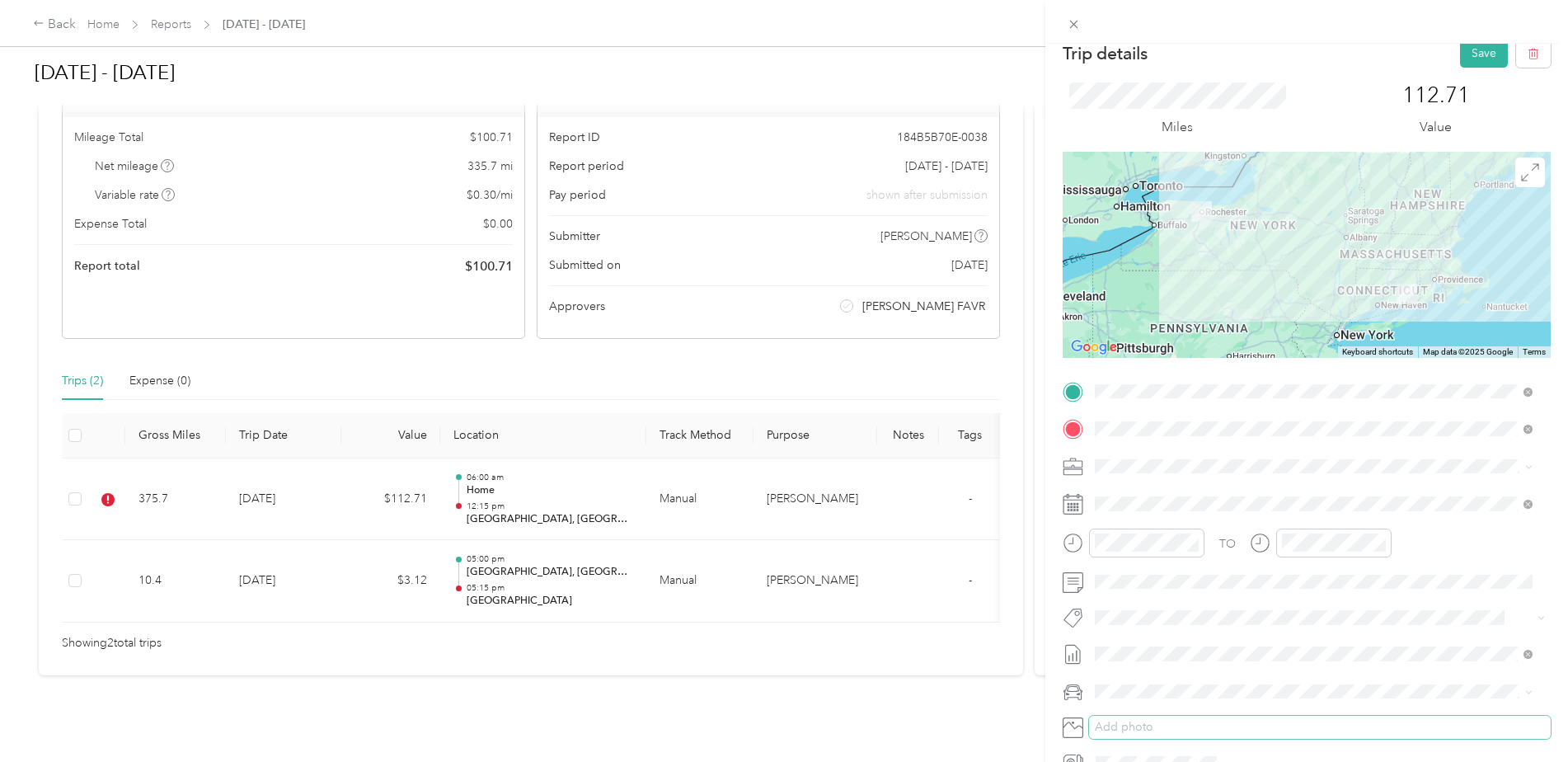
scroll to position [0, 0]
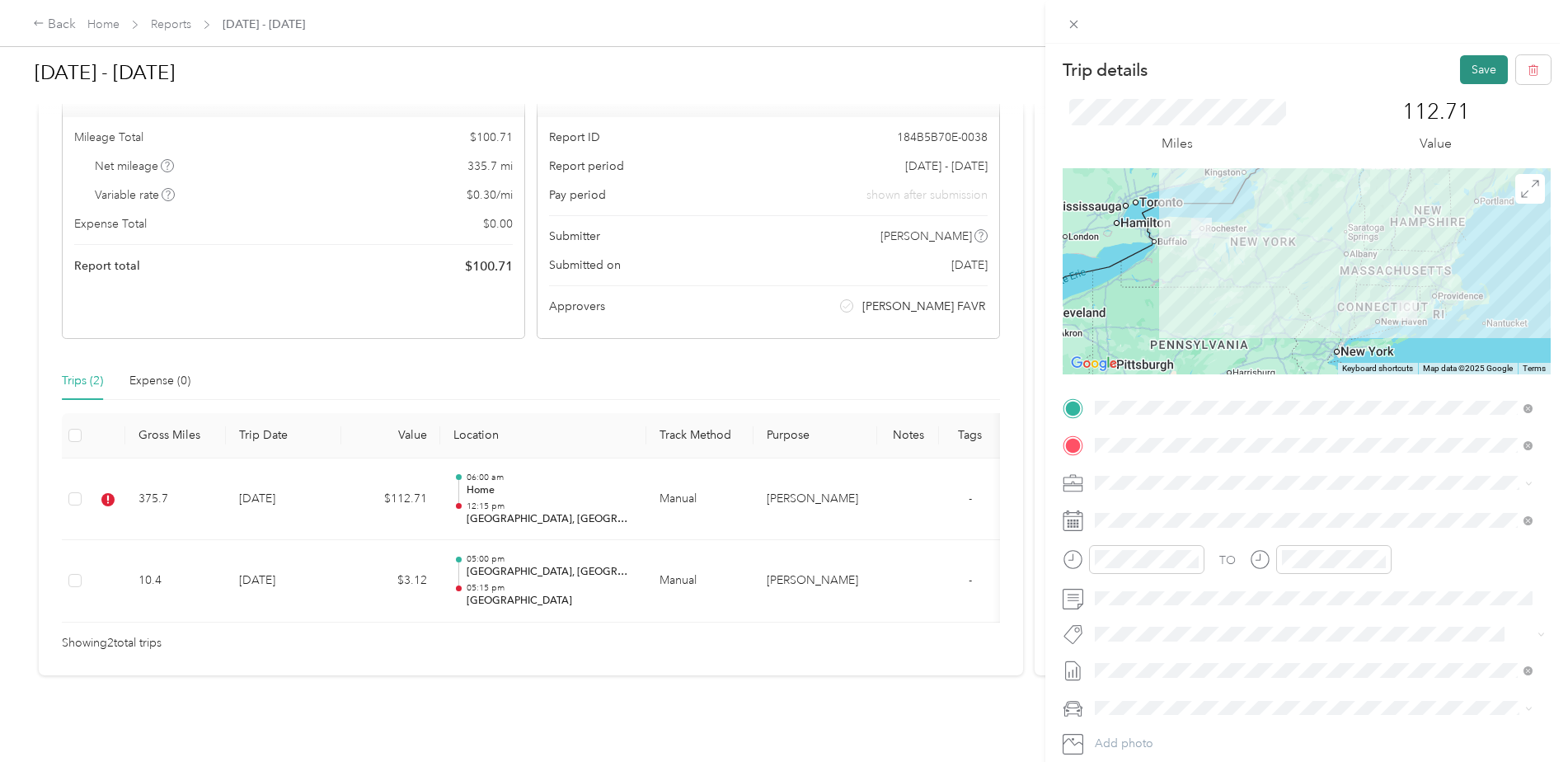
click at [1467, 67] on button "Save" at bounding box center [1484, 70] width 48 height 29
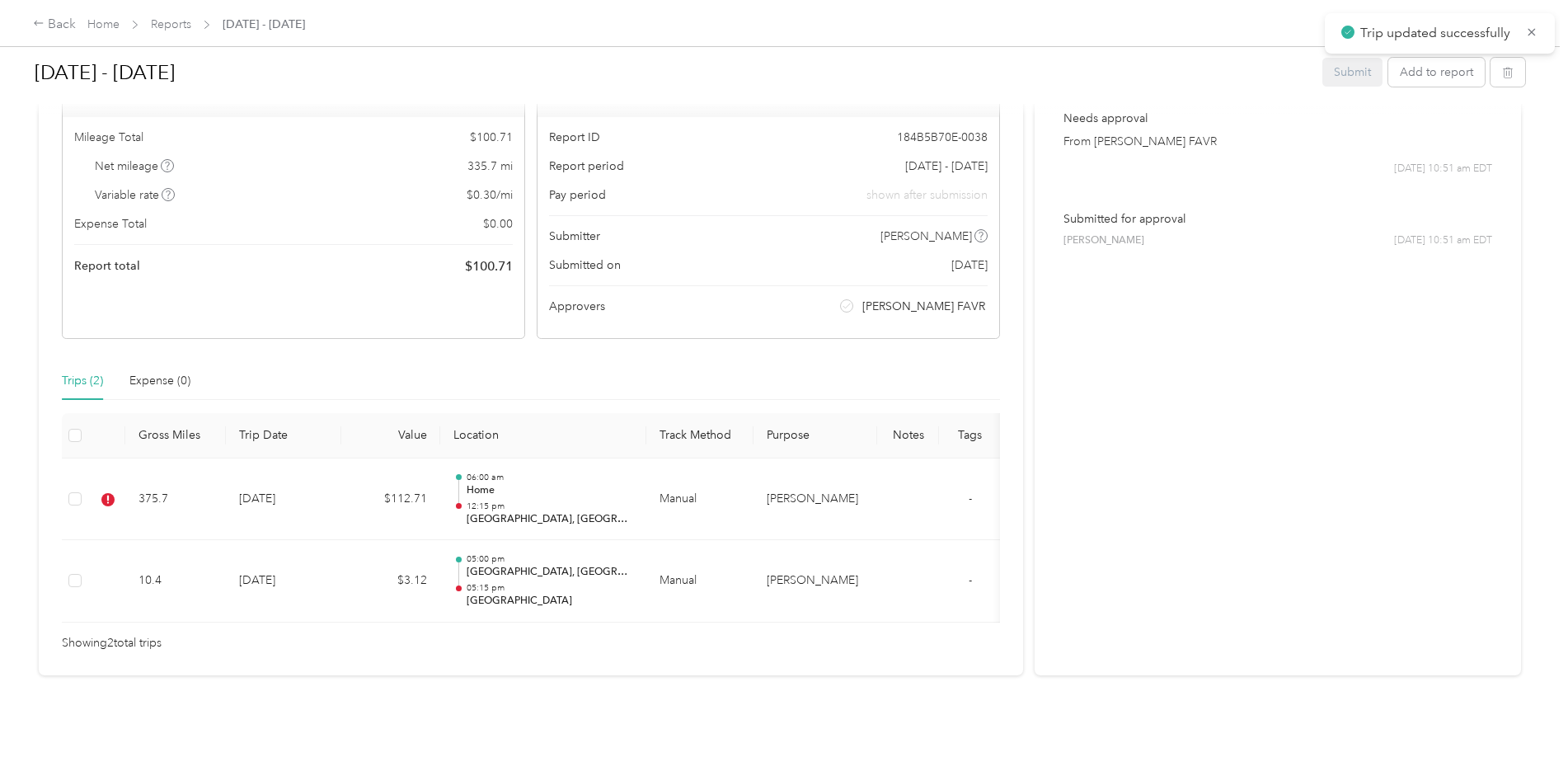
scroll to position [192, 0]
